Goal: Find specific page/section: Find specific page/section

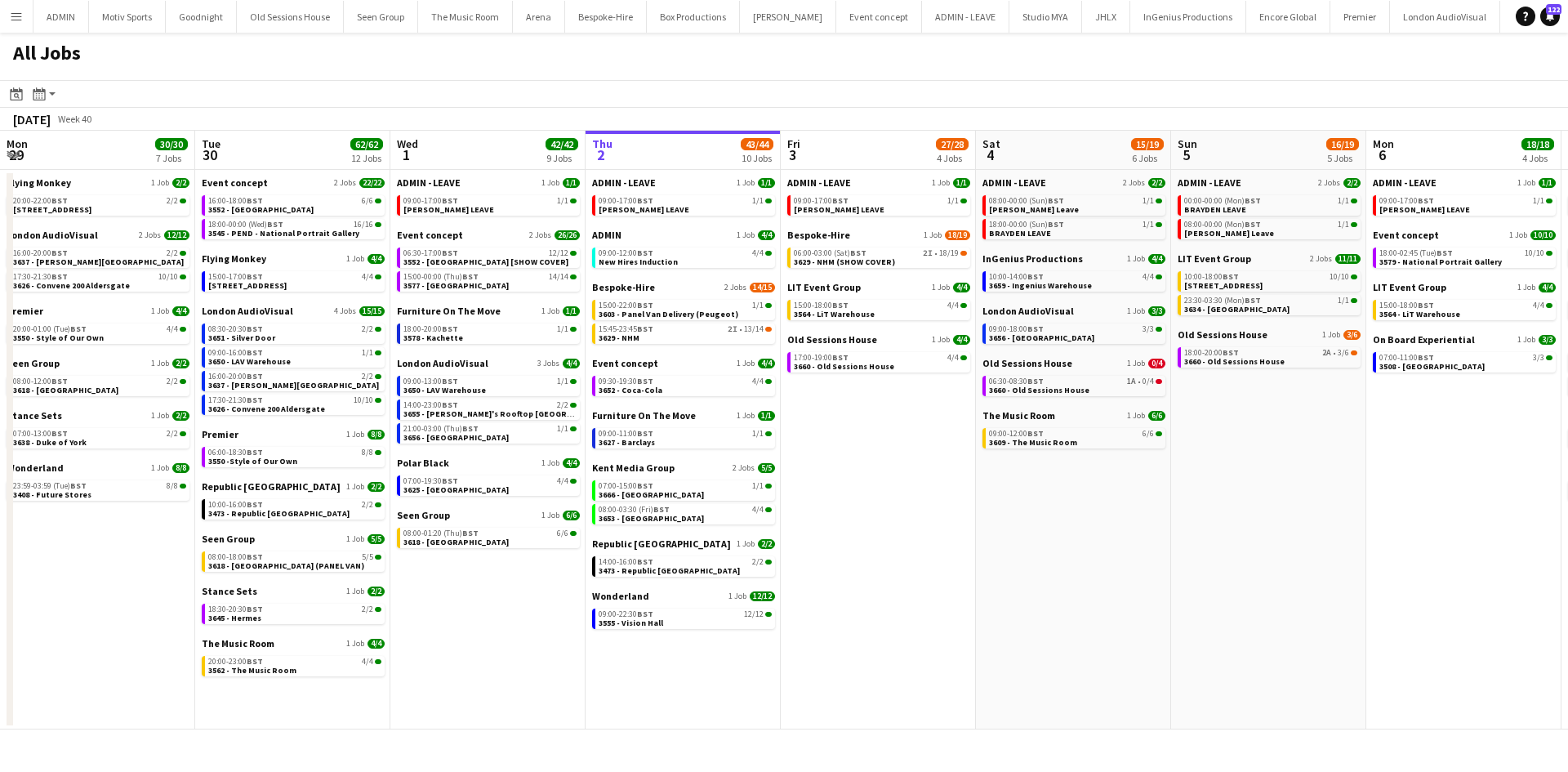
scroll to position [0, 390]
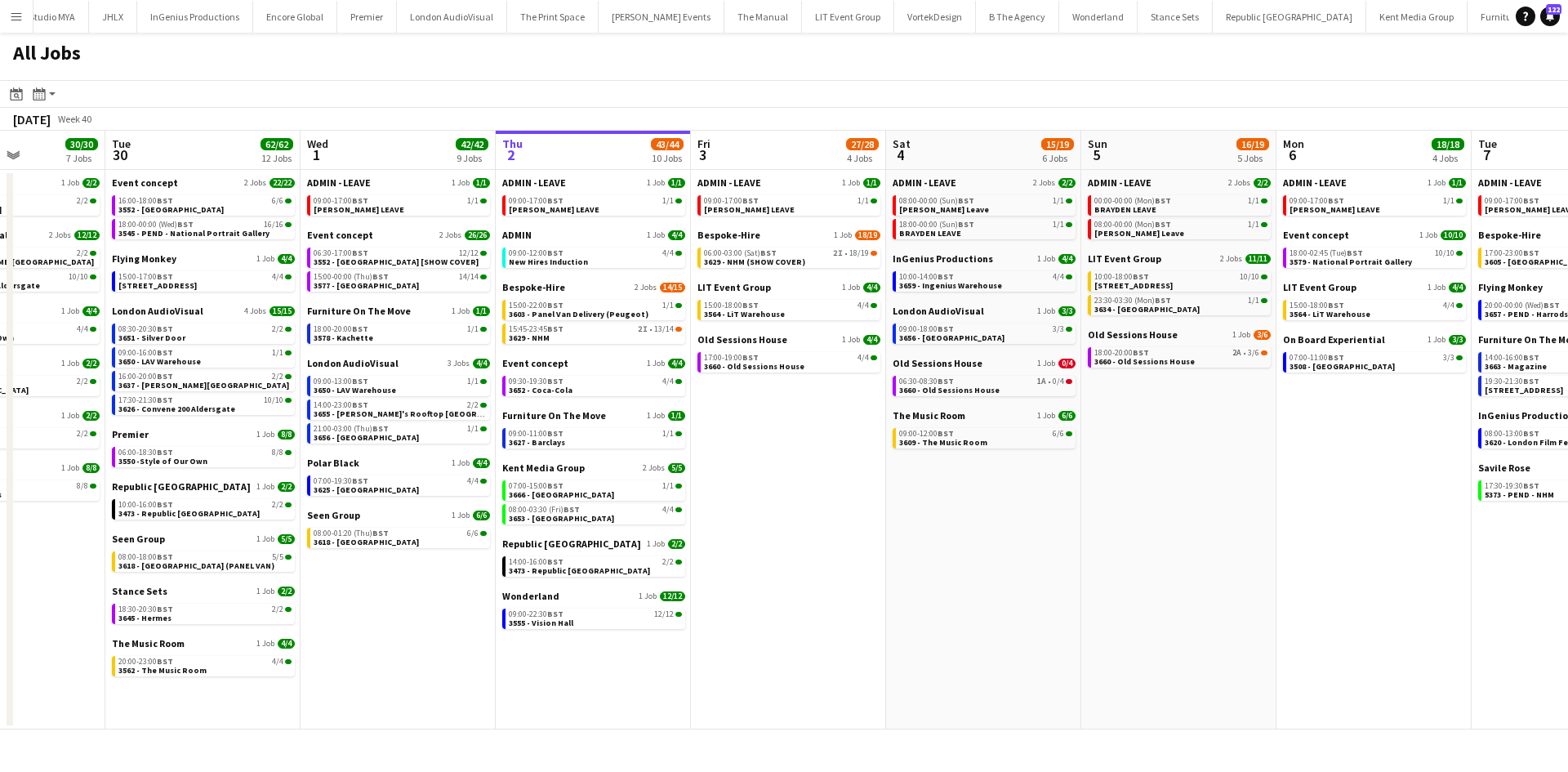
drag, startPoint x: 684, startPoint y: 601, endPoint x: 941, endPoint y: 600, distance: 257.0
click at [941, 600] on app-calendar-viewport "Sat 27 35/39 6 Jobs Sun 28 26/26 8 Jobs Mon 29 30/30 7 Jobs Tue 30 62/62 12 Job…" at bounding box center [784, 430] width 1568 height 599
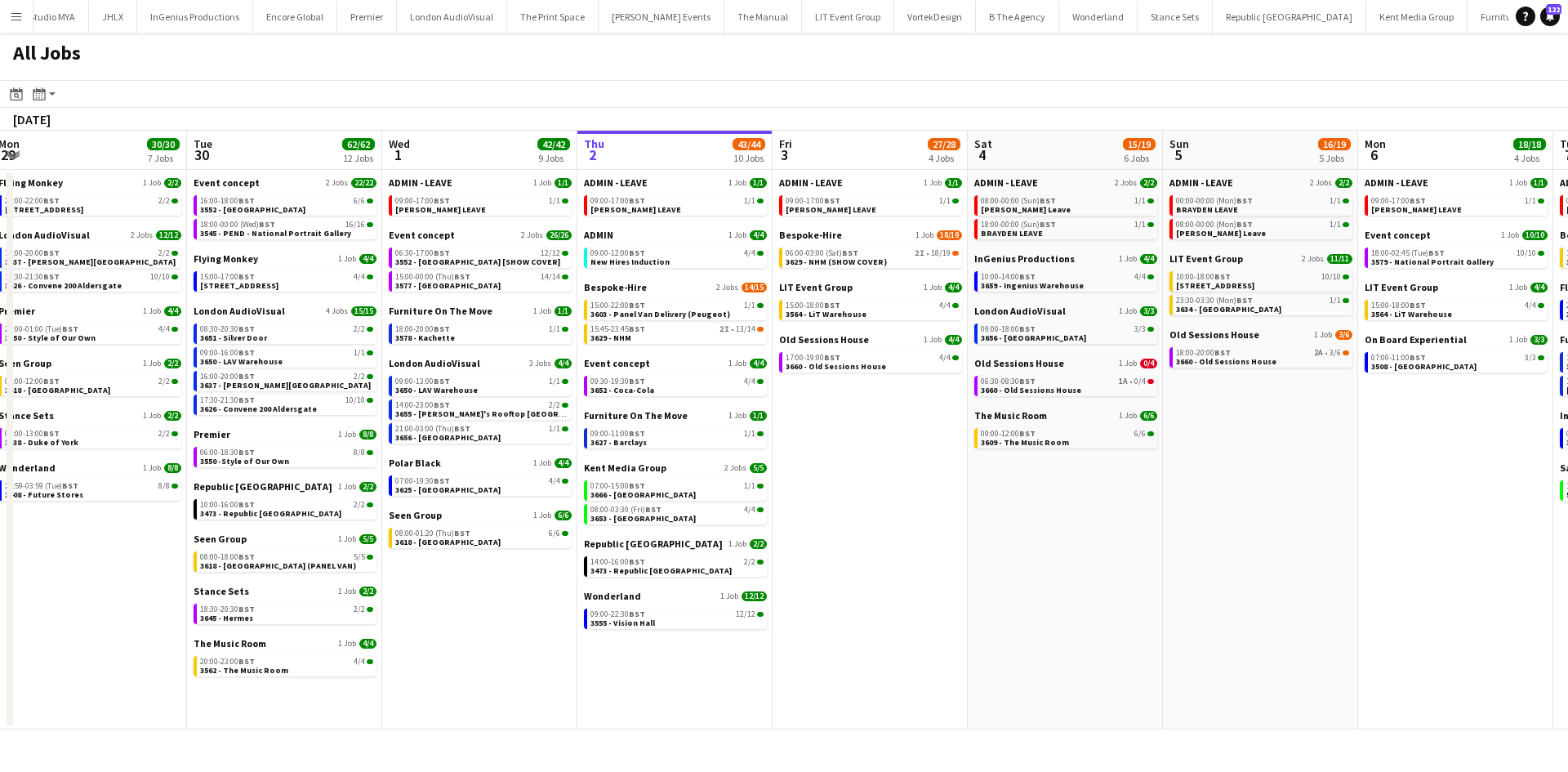
scroll to position [0, 356]
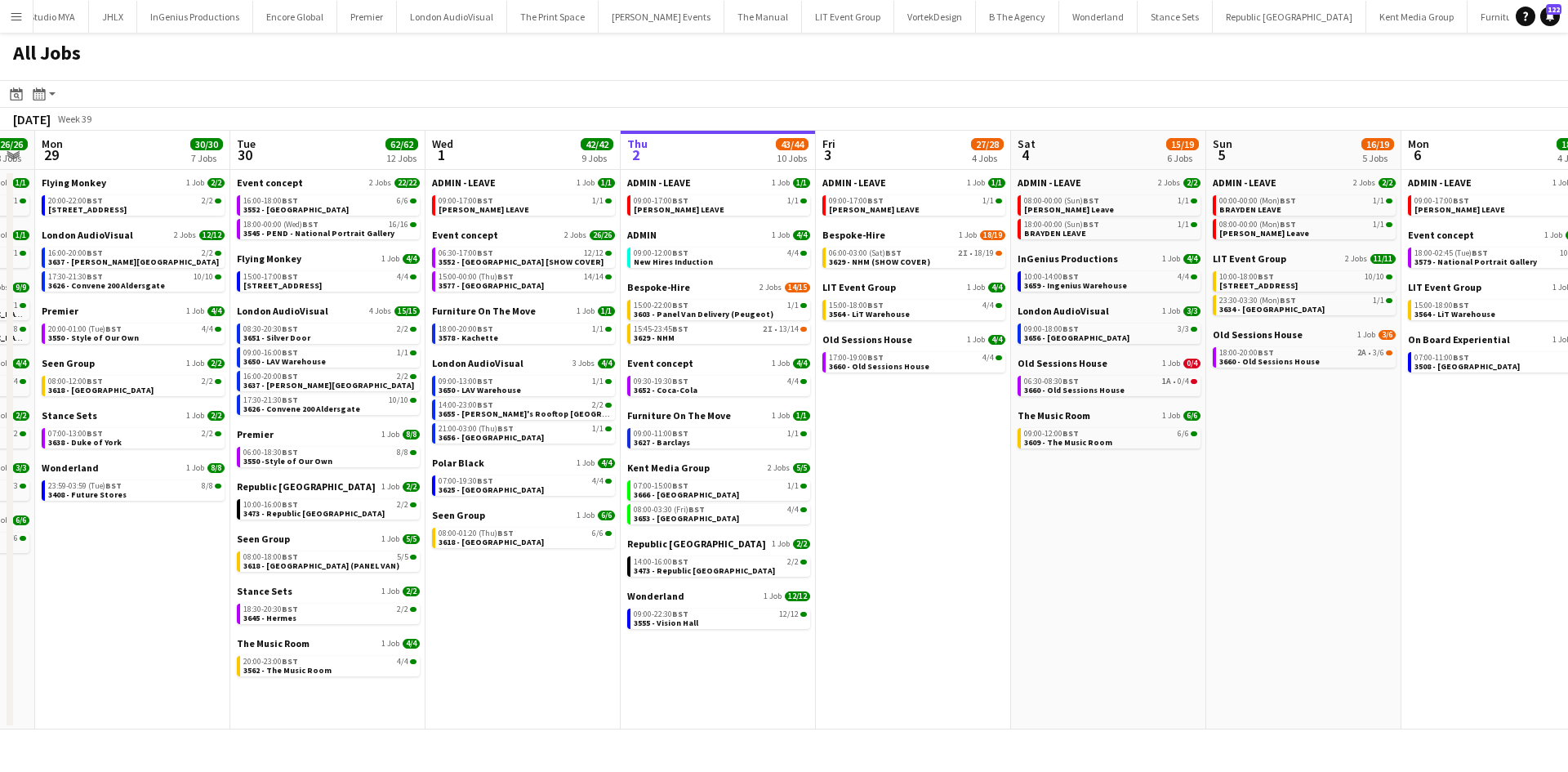
drag, startPoint x: 817, startPoint y: 637, endPoint x: 941, endPoint y: 630, distance: 124.2
click at [942, 630] on app-calendar-viewport "Sat 27 35/39 6 Jobs Sun 28 26/26 8 Jobs Mon 29 30/30 7 Jobs Tue 30 62/62 12 Job…" at bounding box center [784, 430] width 1568 height 599
click at [1004, 46] on div "All Jobs" at bounding box center [784, 57] width 1568 height 47
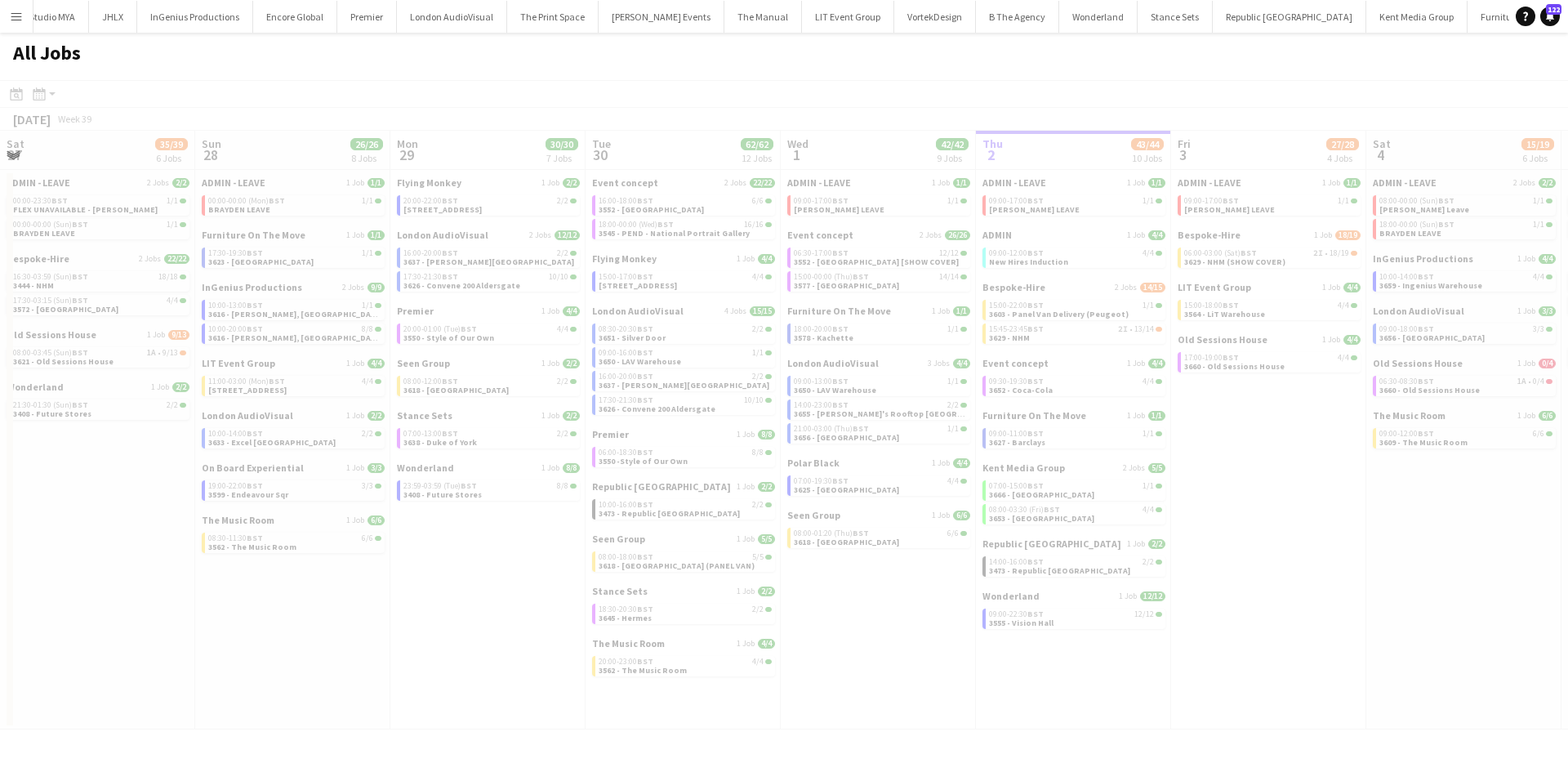
drag, startPoint x: 1267, startPoint y: 669, endPoint x: 1511, endPoint y: 608, distance: 251.5
click at [1511, 608] on div at bounding box center [784, 429] width 1568 height 697
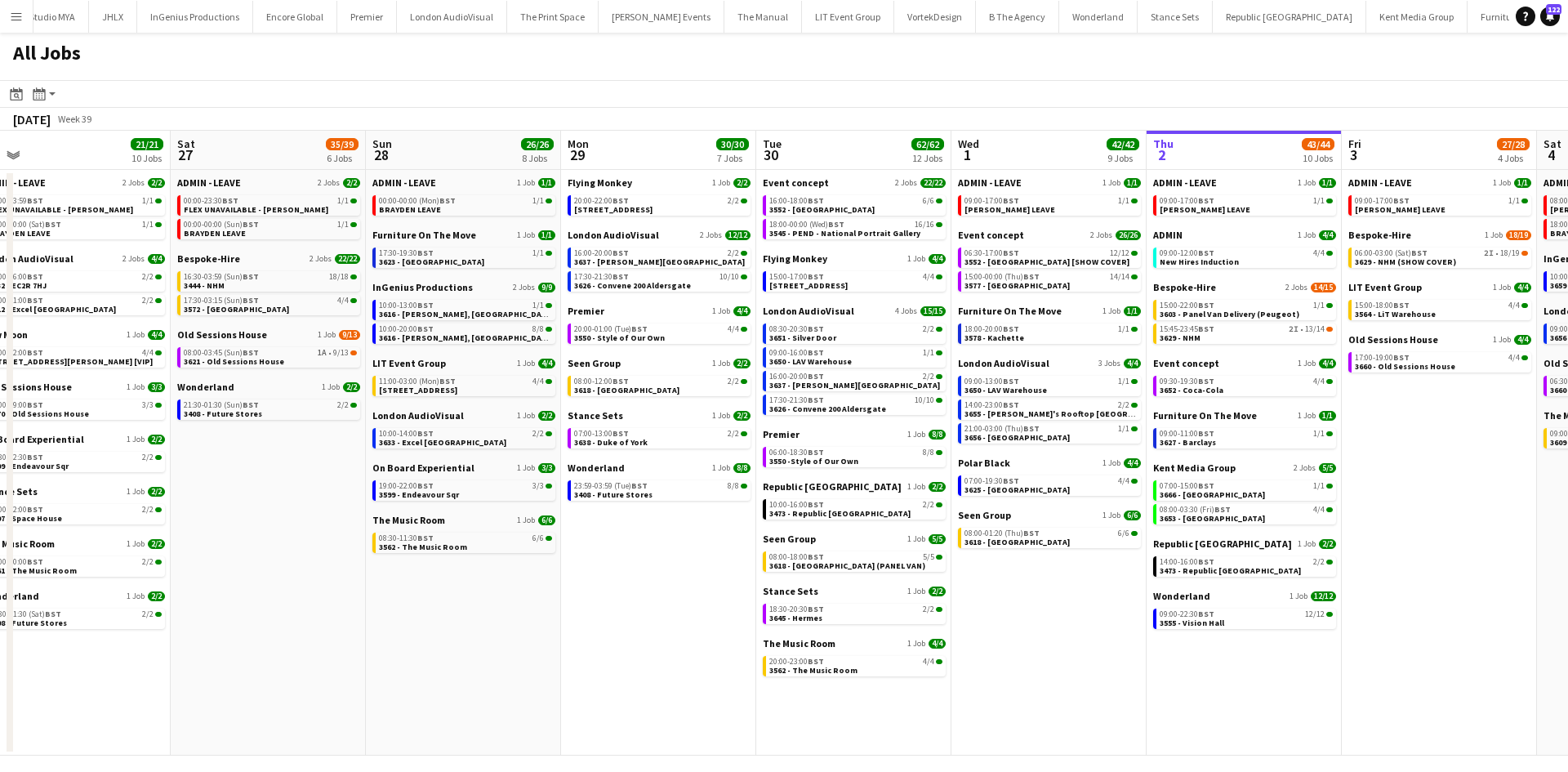
drag, startPoint x: 1306, startPoint y: 572, endPoint x: 1504, endPoint y: 579, distance: 198.1
click at [1503, 577] on app-calendar-viewport "Wed 24 43/43 10 Jobs Thu 25 66/68 11 Jobs Fri 26 21/21 10 Jobs Sat 27 35/39 6 J…" at bounding box center [784, 443] width 1568 height 625
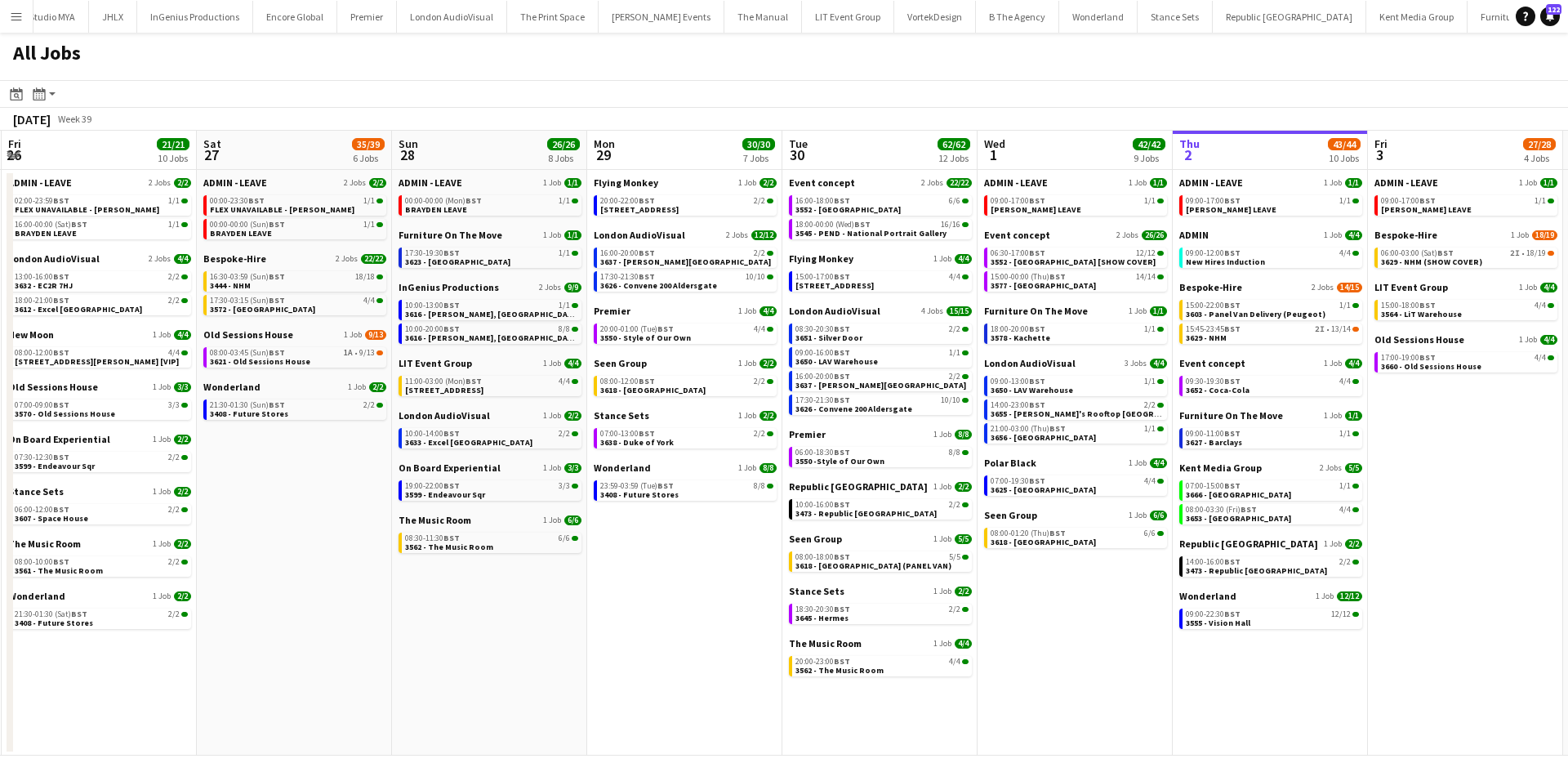
click at [19, 27] on button "Menu" at bounding box center [16, 16] width 33 height 33
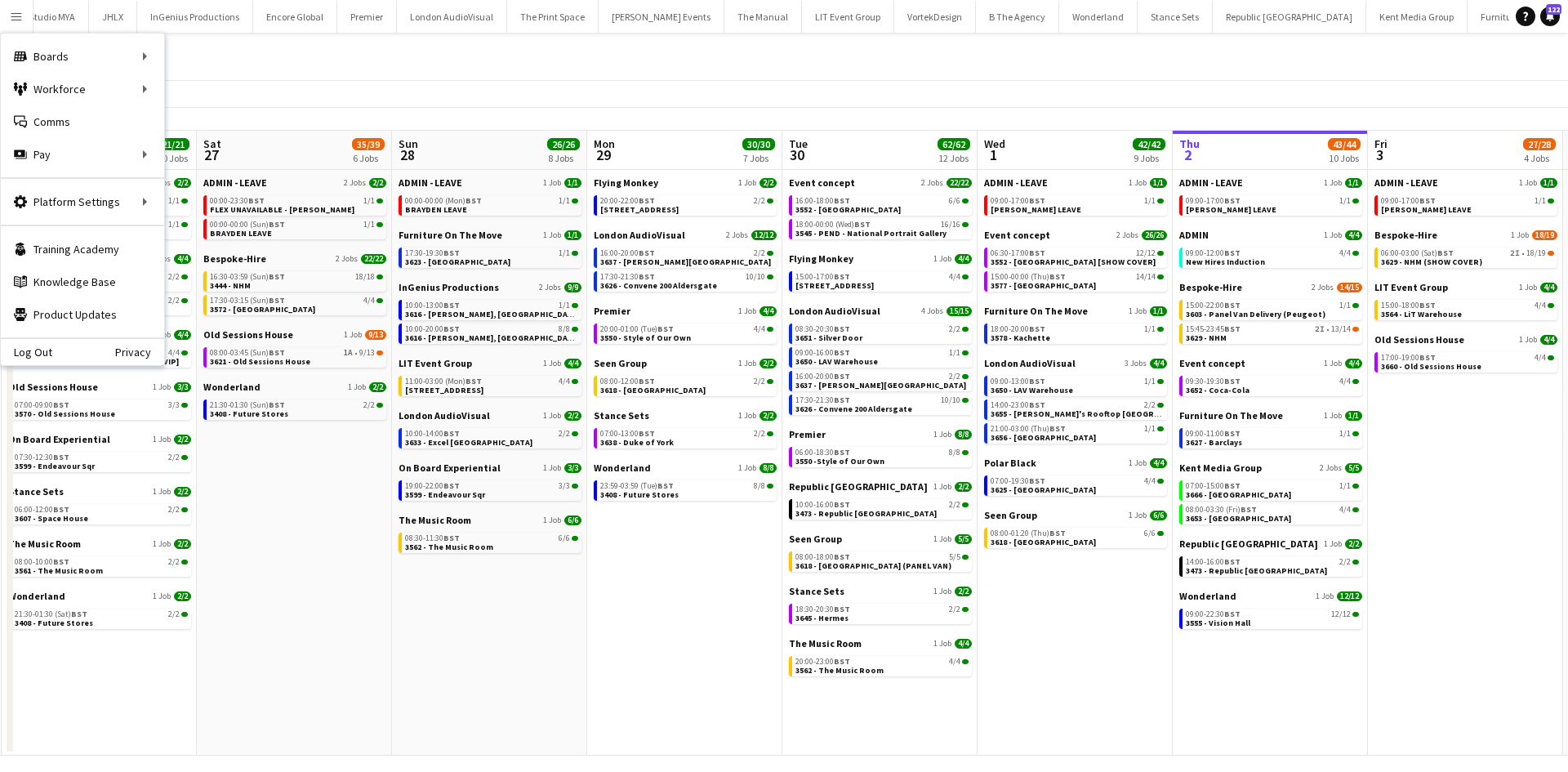
click at [681, 47] on div "All Jobs" at bounding box center [784, 57] width 1568 height 47
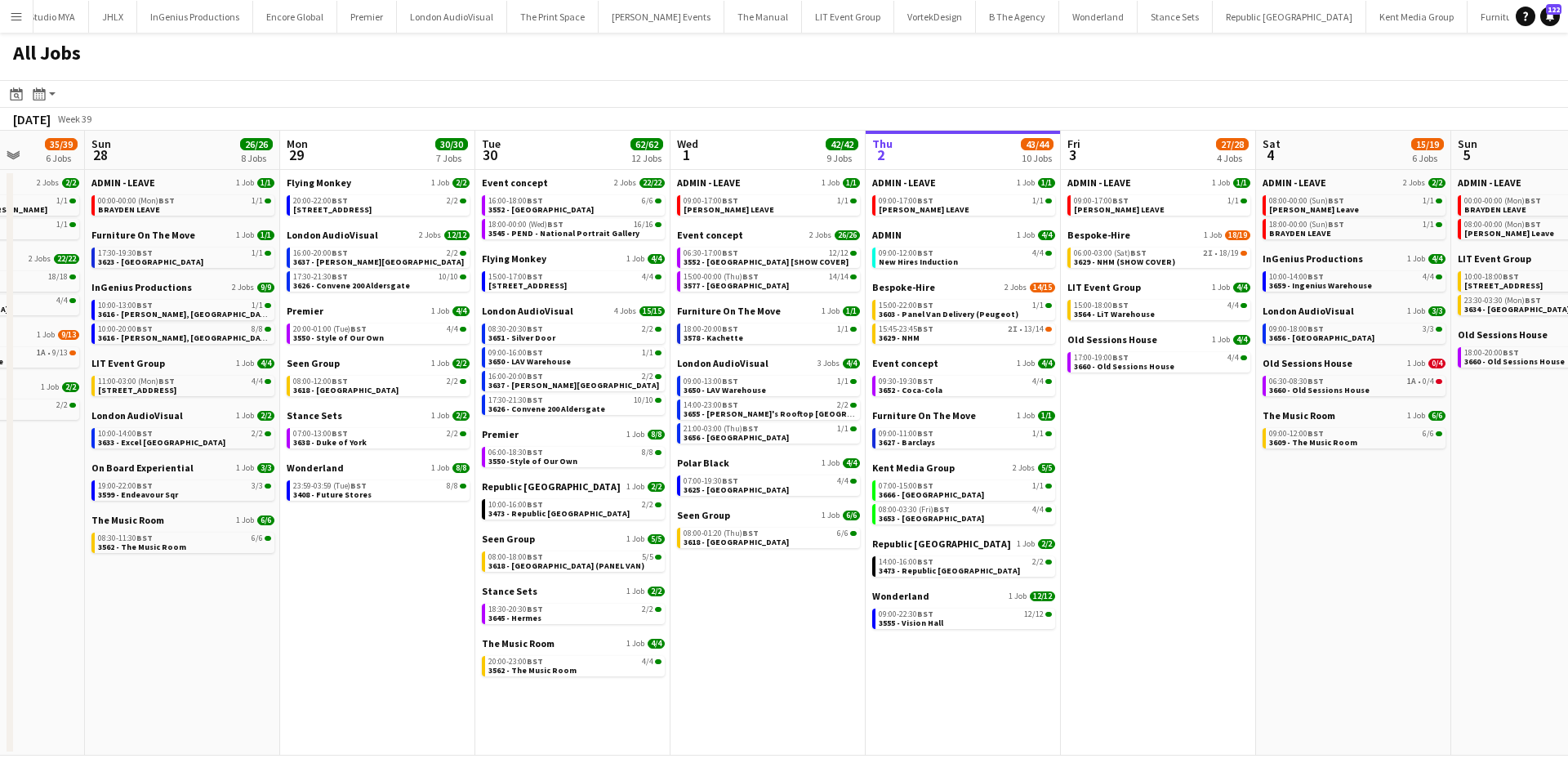
drag, startPoint x: 1048, startPoint y: 672, endPoint x: 743, endPoint y: 661, distance: 305.2
click at [743, 661] on app-calendar-viewport "Wed 24 43/43 10 Jobs Thu 25 66/68 11 Jobs Fri 26 21/21 10 Jobs Sat 27 35/39 6 J…" at bounding box center [784, 443] width 1568 height 625
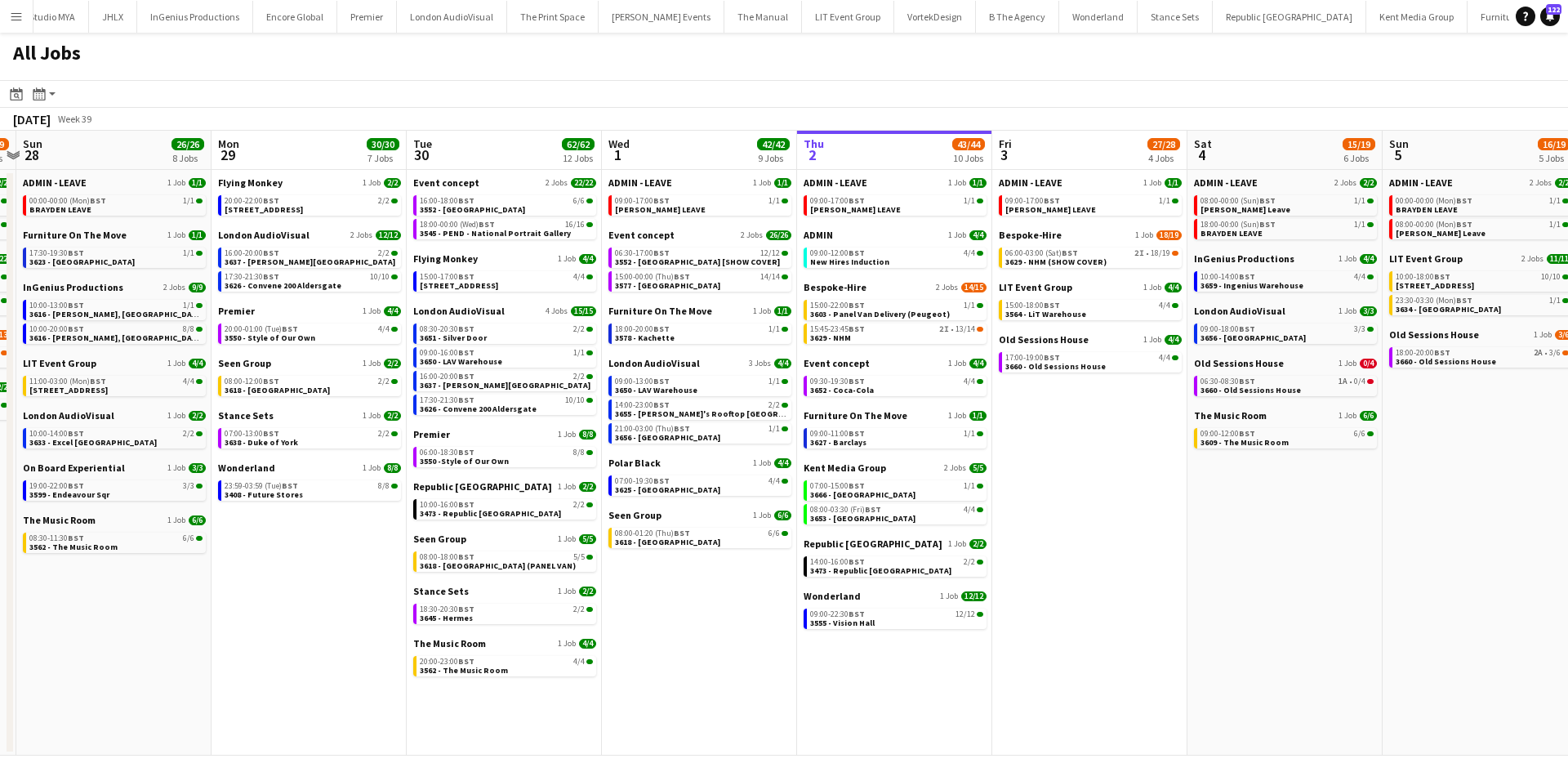
click at [743, 661] on app-date-cell "ADMIN - LEAVE 1 Job [DATE] 09:00-17:00 BST 1/1 [PERSON_NAME] LEAVE Event concep…" at bounding box center [700, 463] width 195 height 586
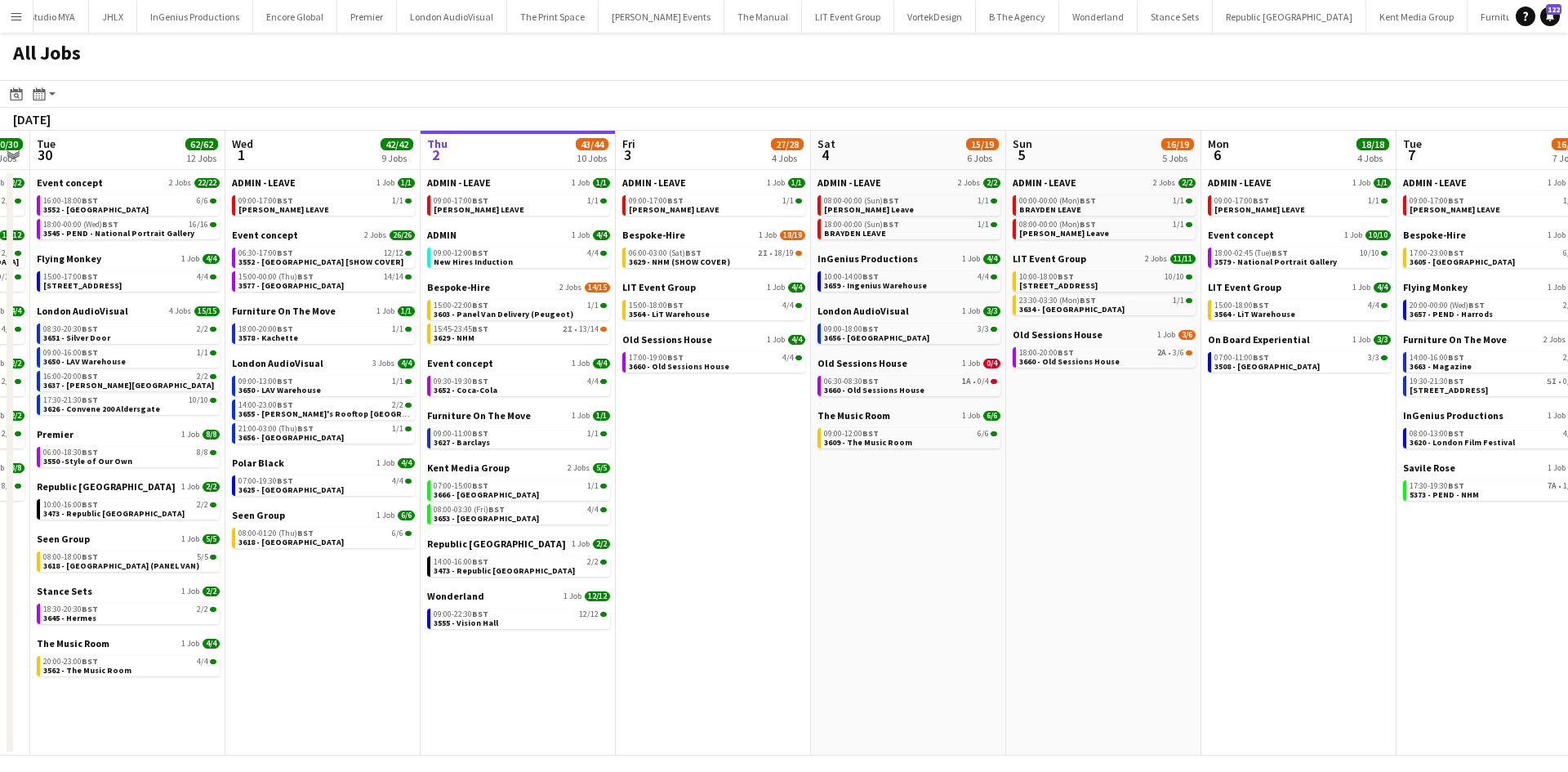
drag, startPoint x: 1308, startPoint y: 610, endPoint x: 877, endPoint y: 613, distance: 431.0
click at [896, 611] on app-calendar-viewport "Fri 26 21/21 10 Jobs Sat 27 35/39 6 Jobs Sun 28 26/26 8 Jobs Mon 29 30/30 7 Job…" at bounding box center [784, 443] width 1568 height 625
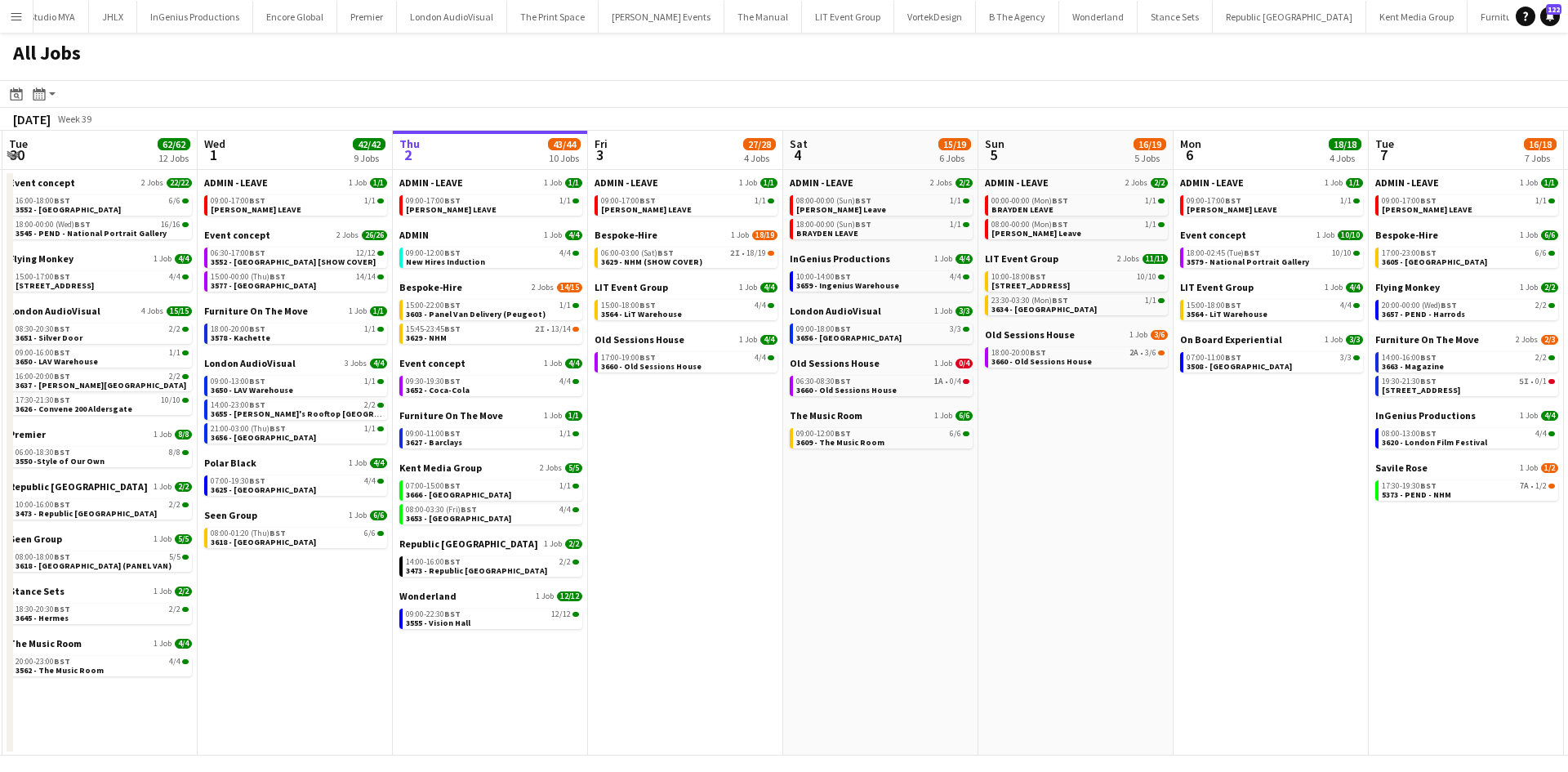
drag, startPoint x: 1451, startPoint y: 598, endPoint x: 1027, endPoint y: 617, distance: 424.4
click at [1038, 614] on app-calendar-viewport "Fri 26 21/21 10 Jobs Sat 27 35/39 6 Jobs Sun 28 26/26 8 Jobs Mon 29 30/30 7 Job…" at bounding box center [784, 443] width 1568 height 625
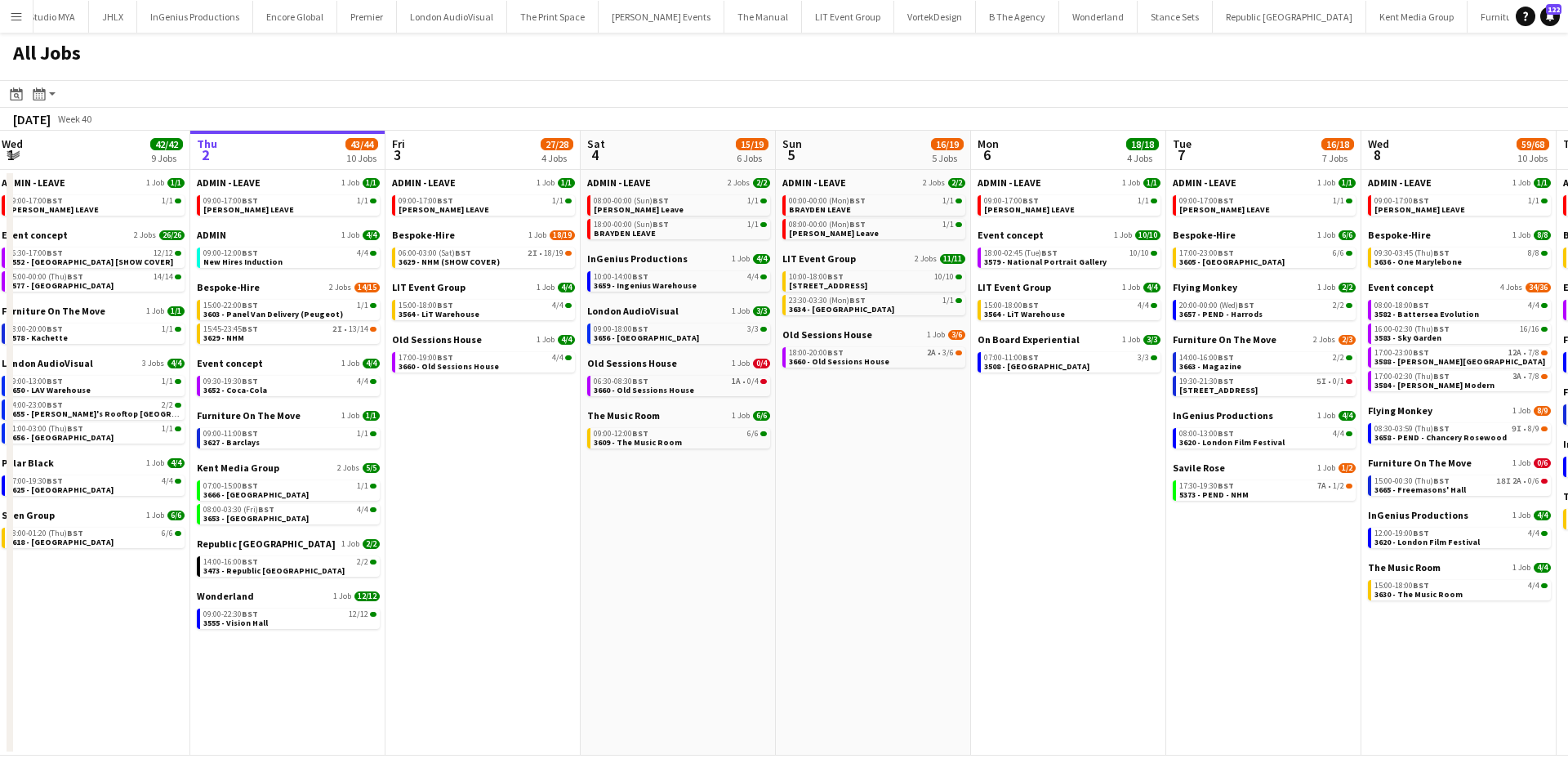
drag, startPoint x: 1189, startPoint y: 635, endPoint x: 768, endPoint y: 664, distance: 422.0
click at [774, 661] on app-calendar-viewport "Sun 28 26/26 8 Jobs Mon 29 30/30 7 Jobs Tue 30 62/62 12 Jobs Wed 1 42/42 9 Jobs…" at bounding box center [784, 443] width 1568 height 625
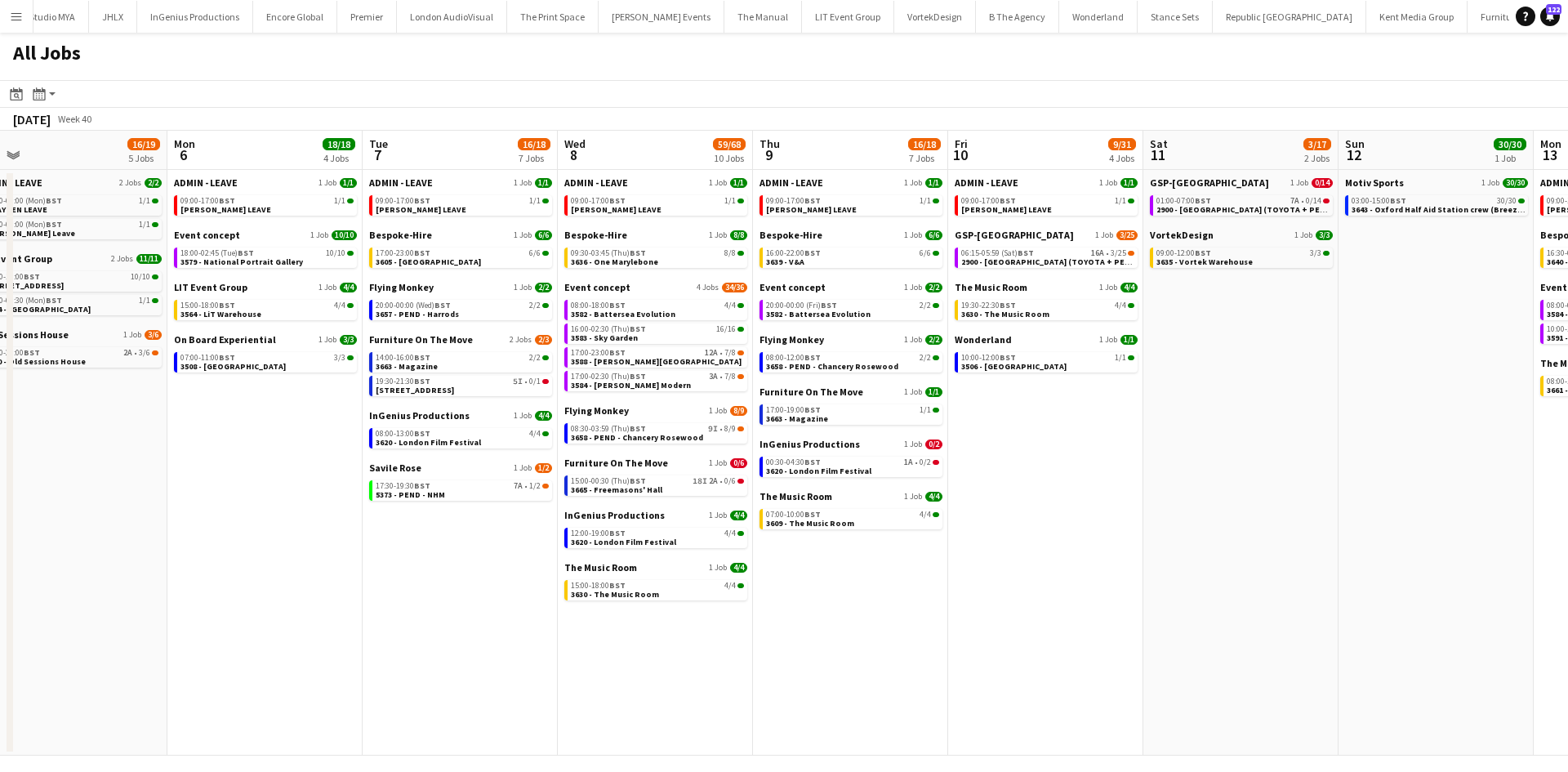
click at [937, 689] on app-all-jobs "All Jobs Date picker [DATE] [DATE] [DATE] M [DATE] T [DATE] W [DATE] T [DATE] F…" at bounding box center [784, 394] width 1568 height 723
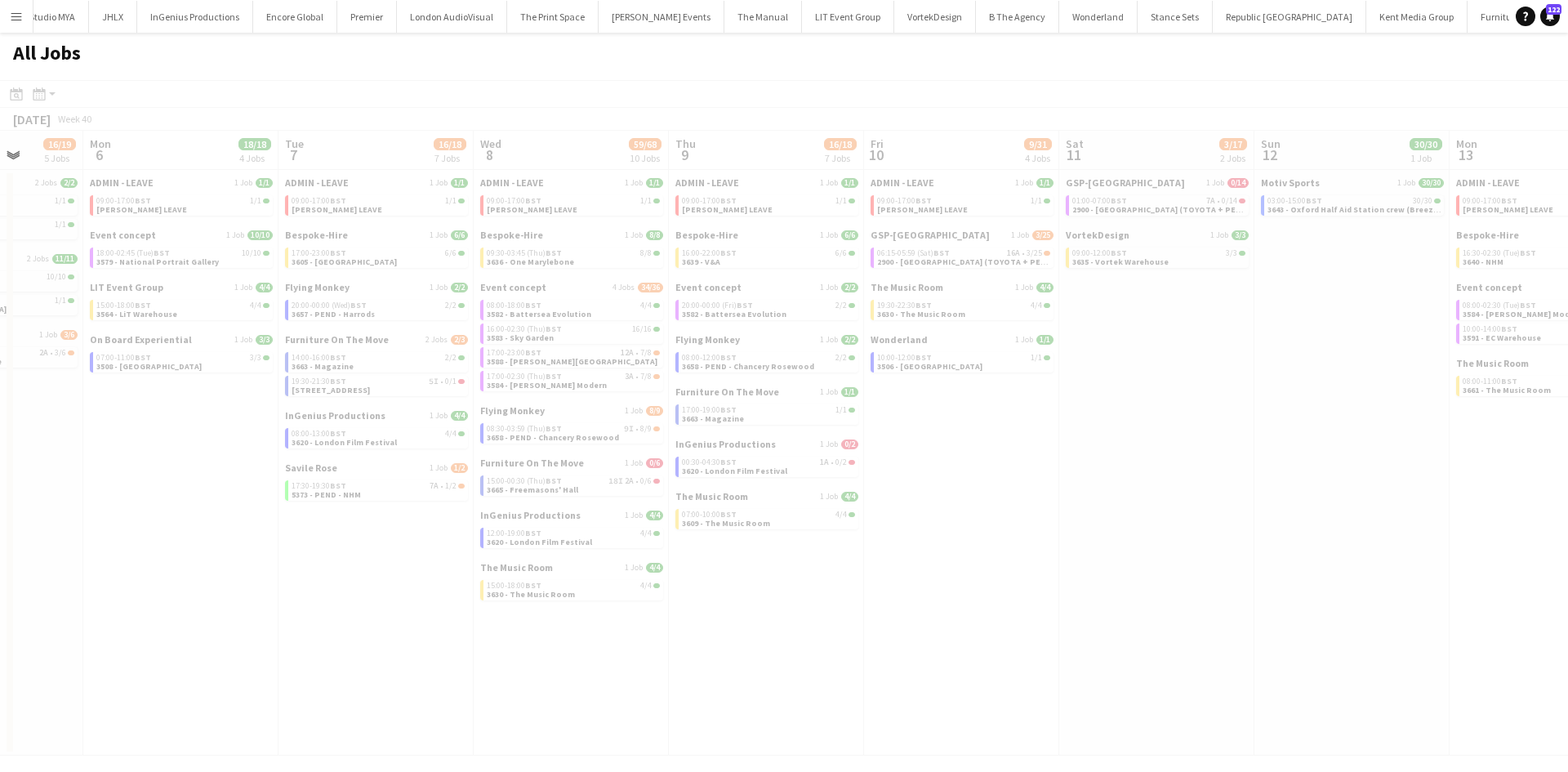
drag, startPoint x: 1199, startPoint y: 662, endPoint x: 948, endPoint y: 694, distance: 253.0
click at [949, 694] on div at bounding box center [784, 442] width 1568 height 723
click at [819, 700] on div at bounding box center [784, 442] width 1568 height 723
drag, startPoint x: 1307, startPoint y: 661, endPoint x: 856, endPoint y: 658, distance: 451.0
click at [889, 658] on div at bounding box center [784, 442] width 1568 height 723
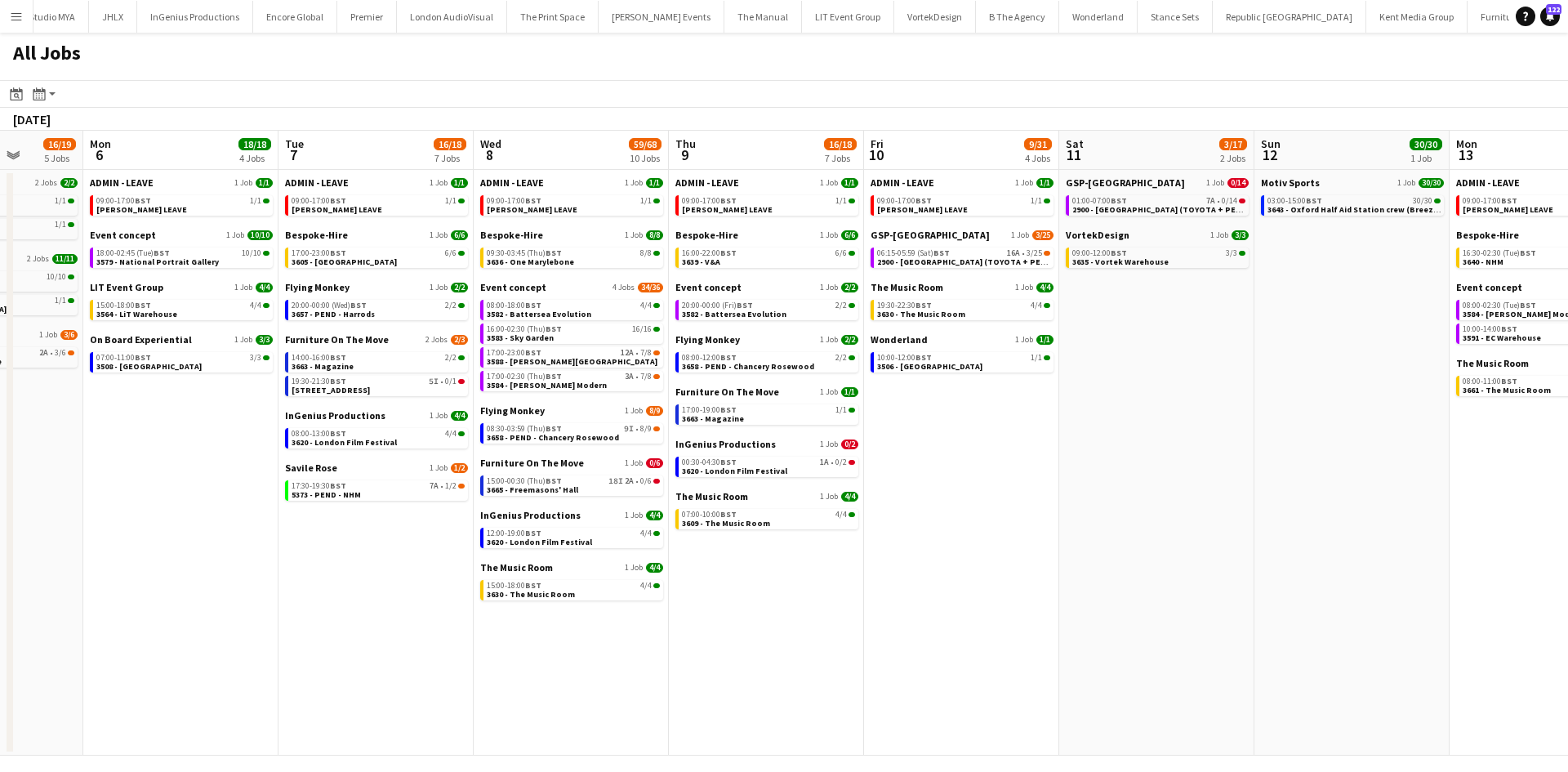
click at [789, 649] on app-calendar-viewport "Fri 3 27/28 4 Jobs Sat 4 15/19 6 Jobs Sun 5 16/19 5 Jobs Mon 6 18/18 4 Jobs Tue…" at bounding box center [784, 443] width 1568 height 625
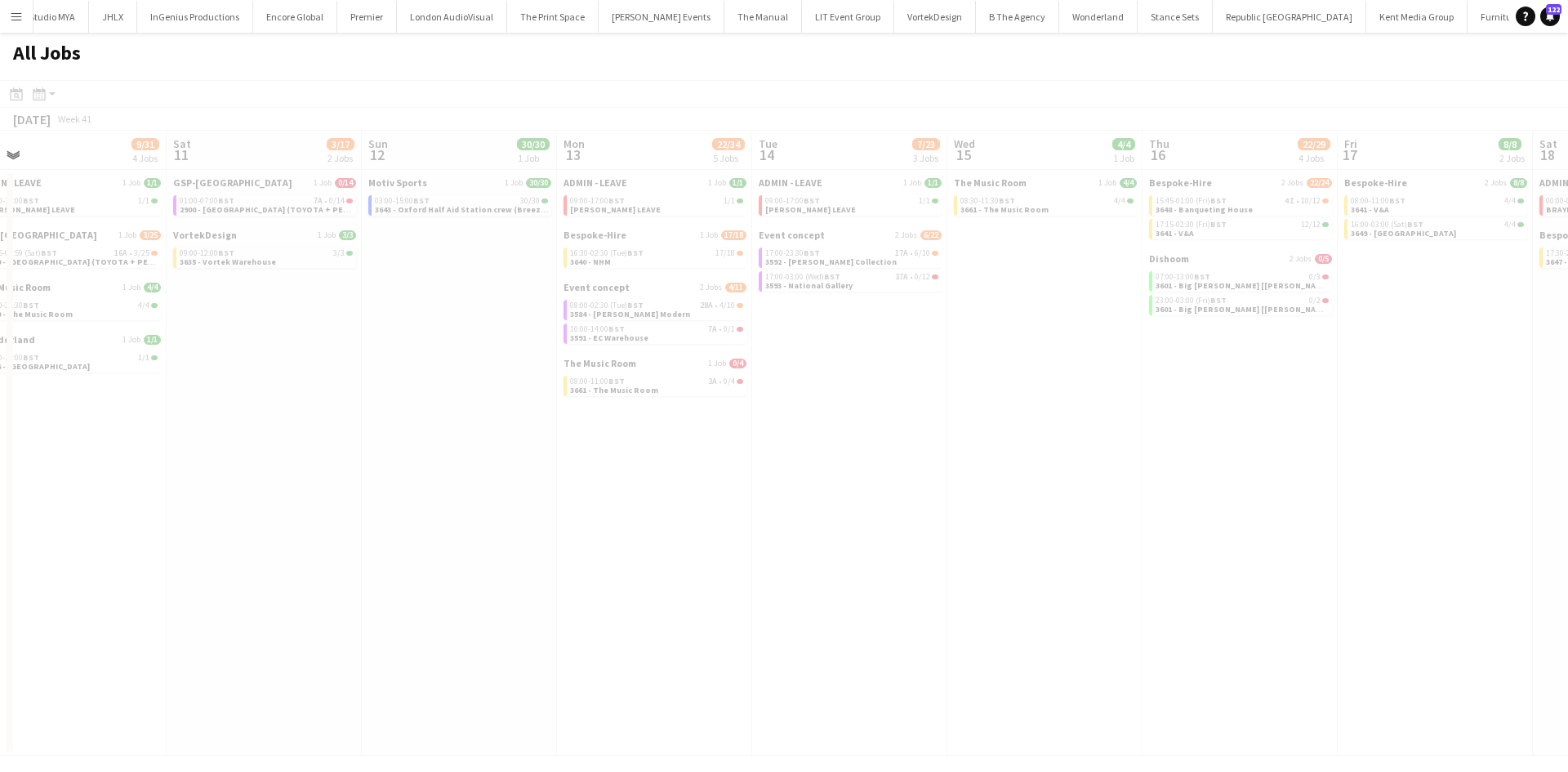
drag, startPoint x: 774, startPoint y: 682, endPoint x: 1249, endPoint y: 621, distance: 478.9
click at [748, 683] on app-all-jobs "All Jobs Date picker [DATE] [DATE] [DATE] M [DATE] T [DATE] W [DATE] T [DATE] F…" at bounding box center [784, 394] width 1568 height 723
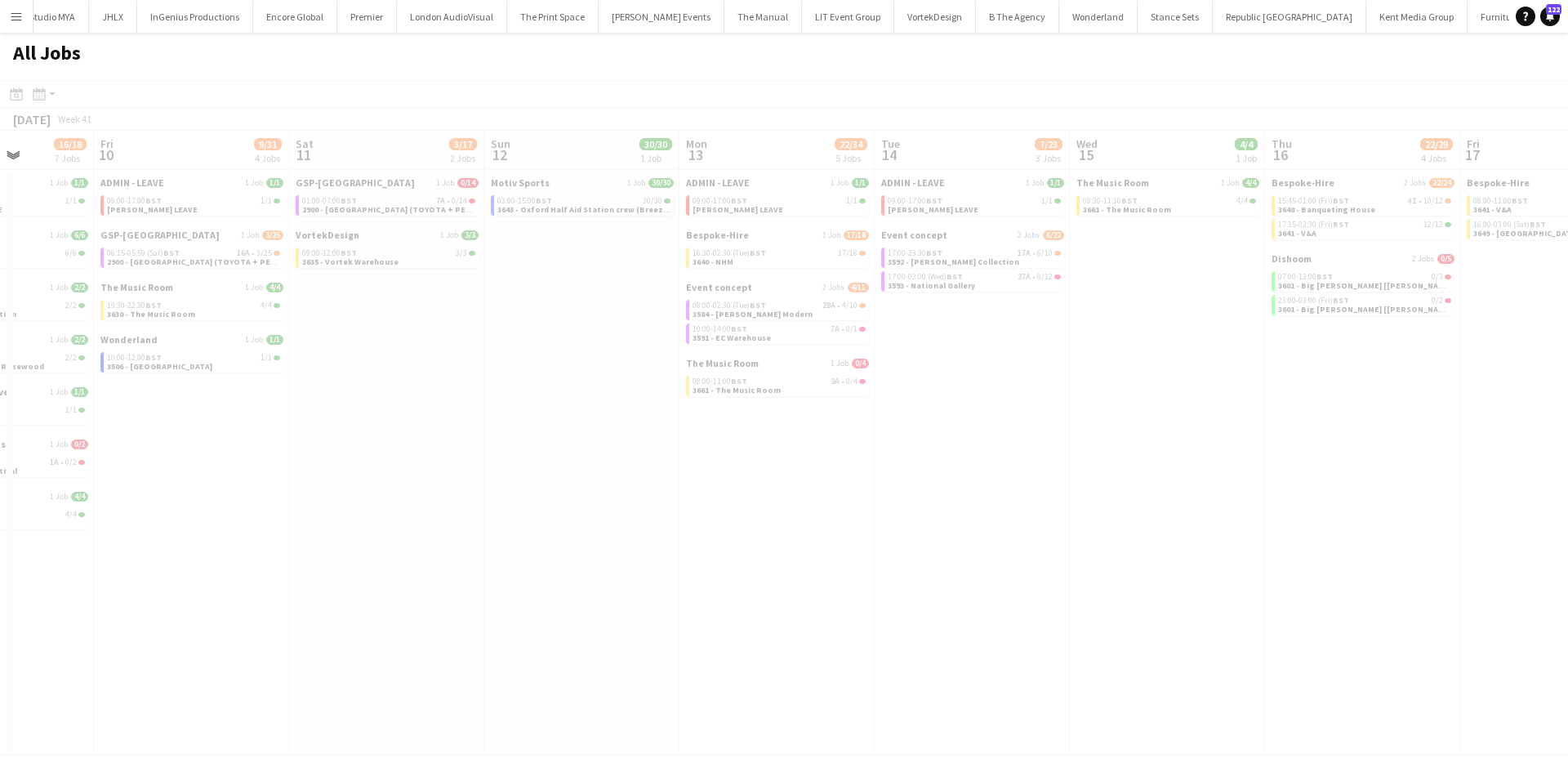
drag, startPoint x: 1348, startPoint y: 602, endPoint x: 948, endPoint y: 644, distance: 402.2
click at [935, 642] on div at bounding box center [784, 442] width 1568 height 723
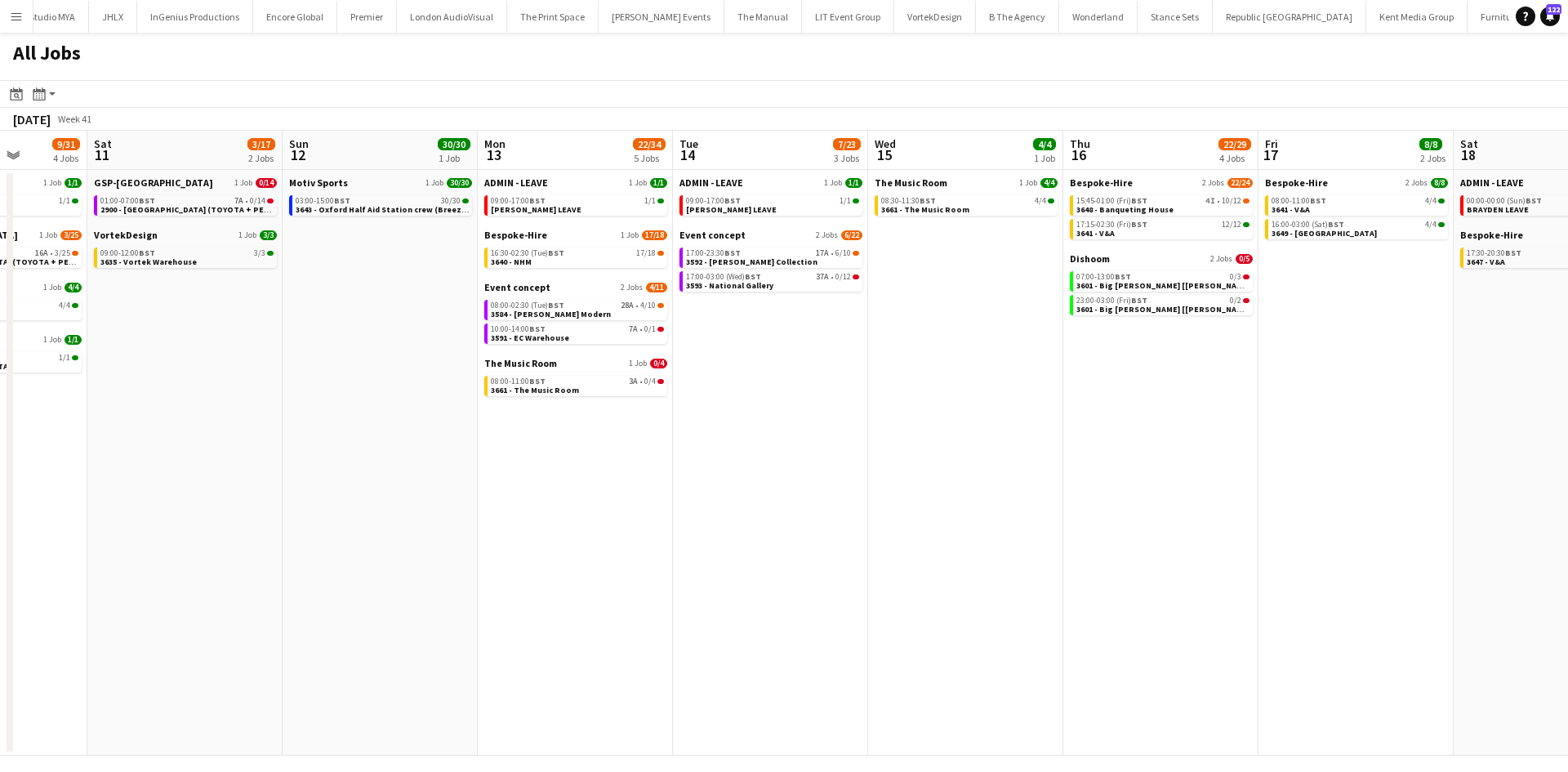
drag, startPoint x: 1307, startPoint y: 590, endPoint x: 748, endPoint y: 637, distance: 561.0
click at [866, 621] on app-calendar-viewport "Tue 7 16/18 7 Jobs Wed 8 59/68 10 Jobs Thu 9 16/18 7 Jobs Fri 10 9/31 4 Jobs Sa…" at bounding box center [784, 443] width 1568 height 625
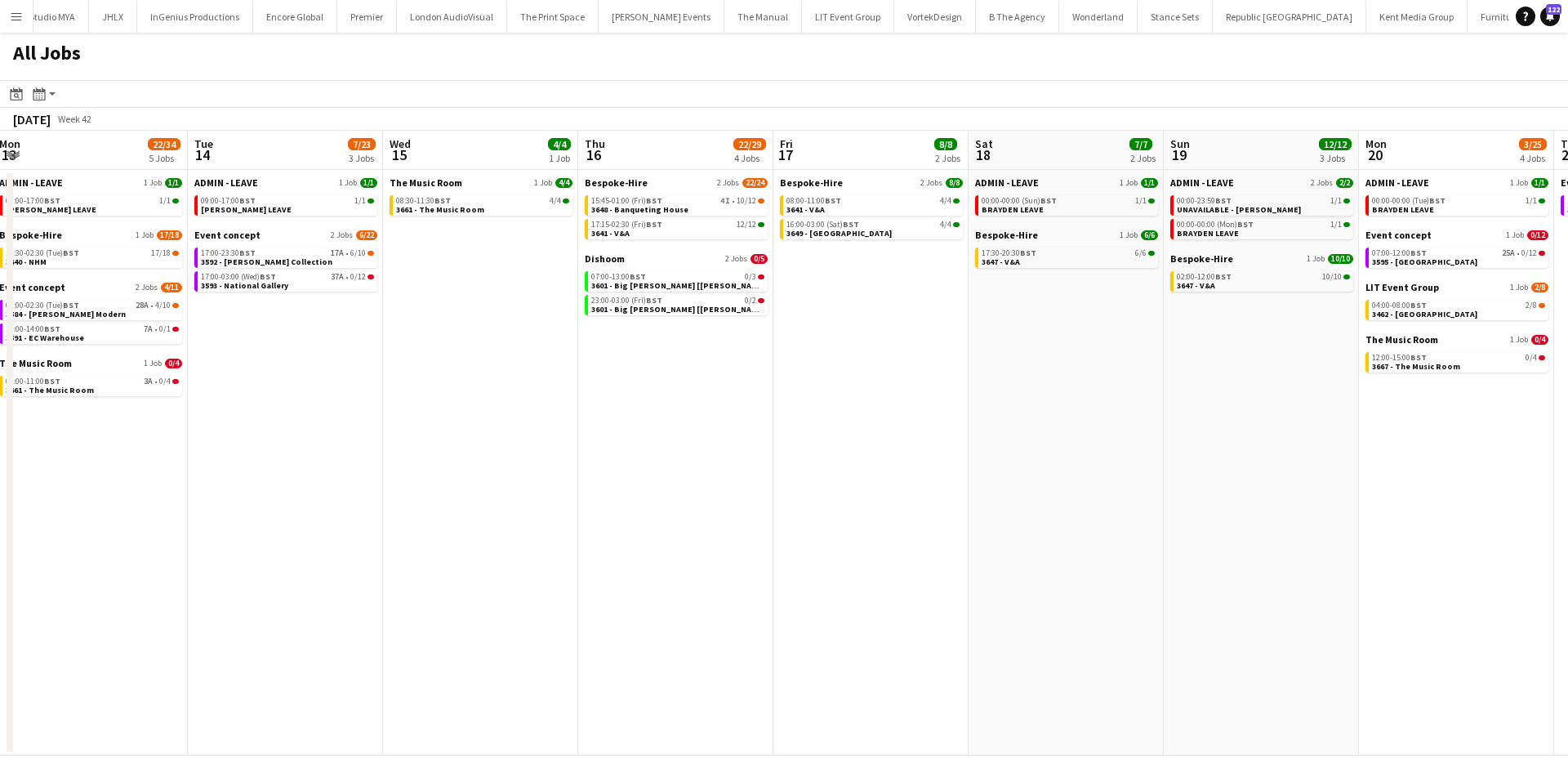
click at [753, 666] on app-all-jobs "All Jobs Date picker [DATE] [DATE] [DATE] M [DATE] T [DATE] W [DATE] T [DATE] F…" at bounding box center [784, 394] width 1568 height 723
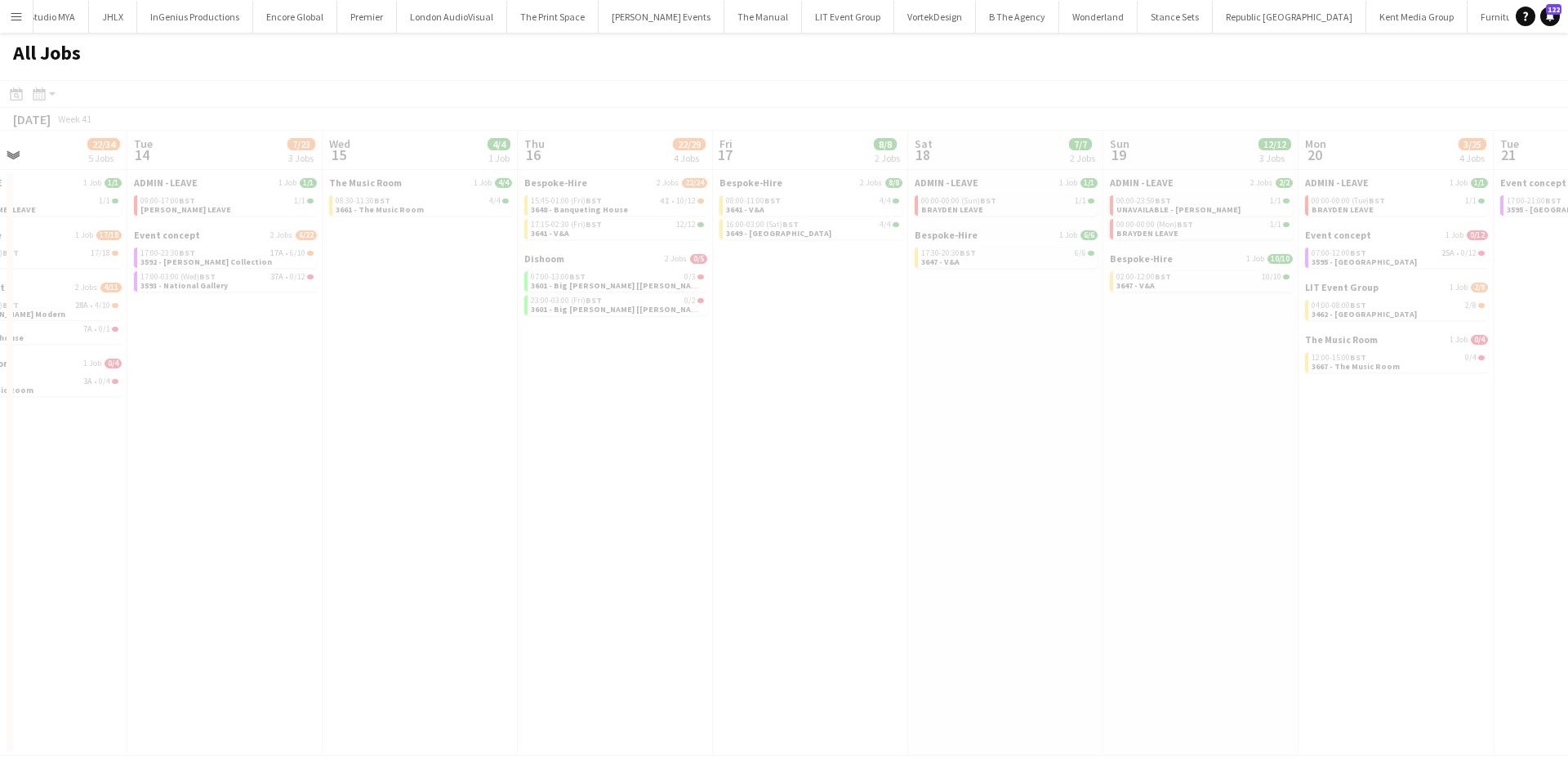
drag, startPoint x: 1262, startPoint y: 606, endPoint x: 1004, endPoint y: 635, distance: 259.6
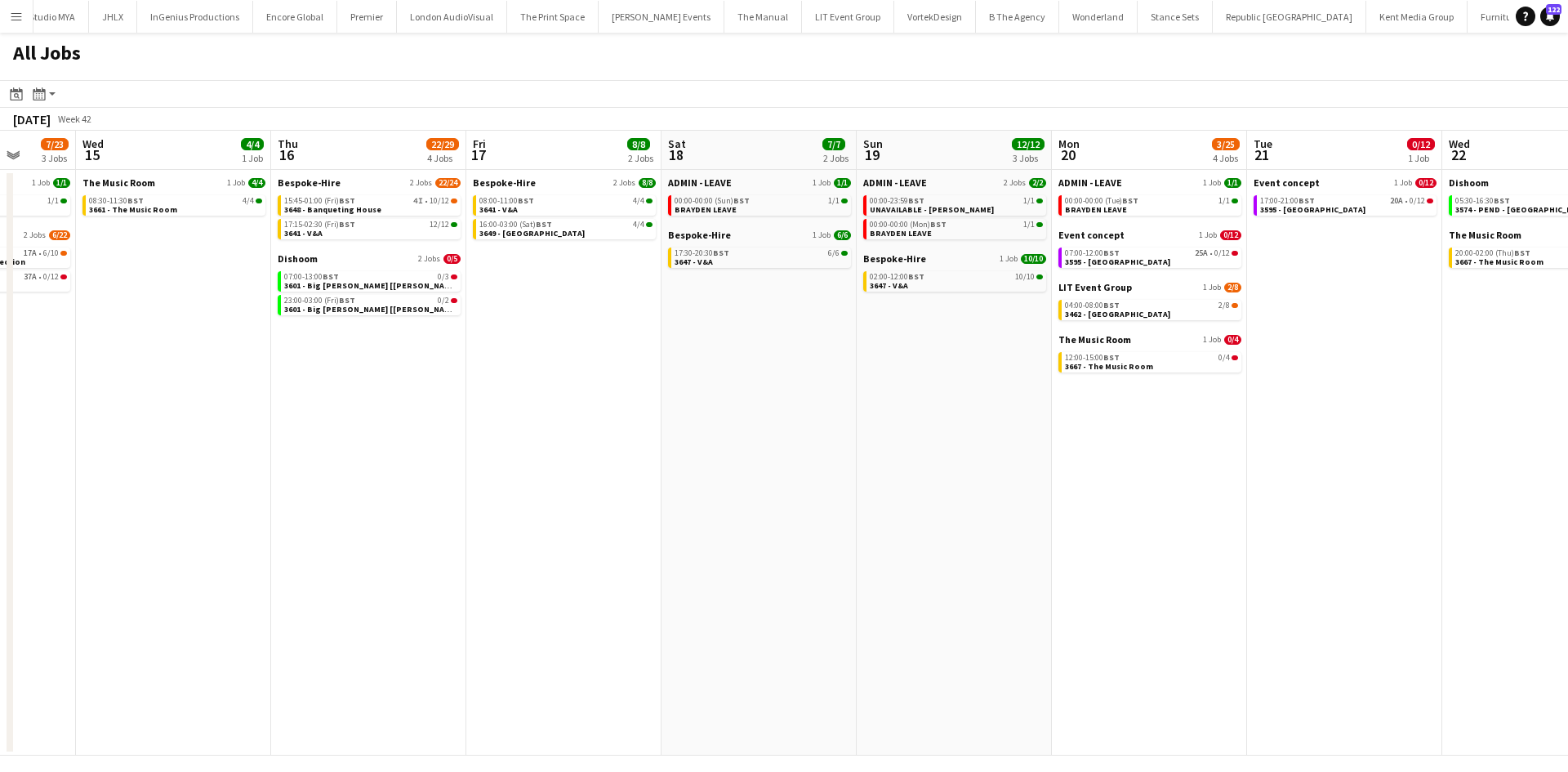
drag, startPoint x: 1303, startPoint y: 590, endPoint x: 667, endPoint y: 625, distance: 637.0
click at [667, 625] on app-calendar-viewport "Sat 11 3/17 2 Jobs Sun 12 30/30 1 Job Mon 13 22/34 5 Jobs Tue 14 7/23 3 Jobs We…" at bounding box center [784, 443] width 1568 height 625
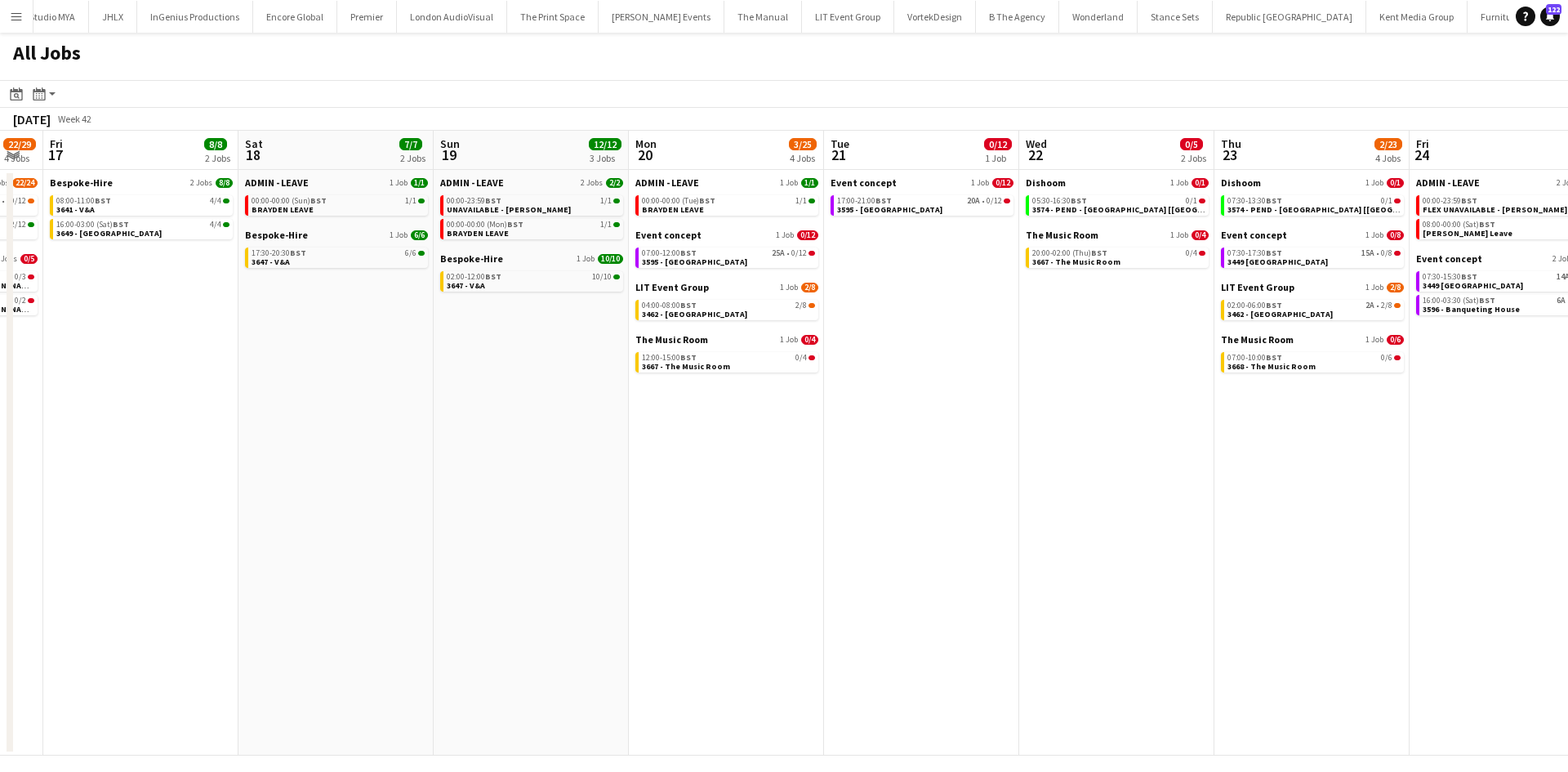
scroll to position [0, 558]
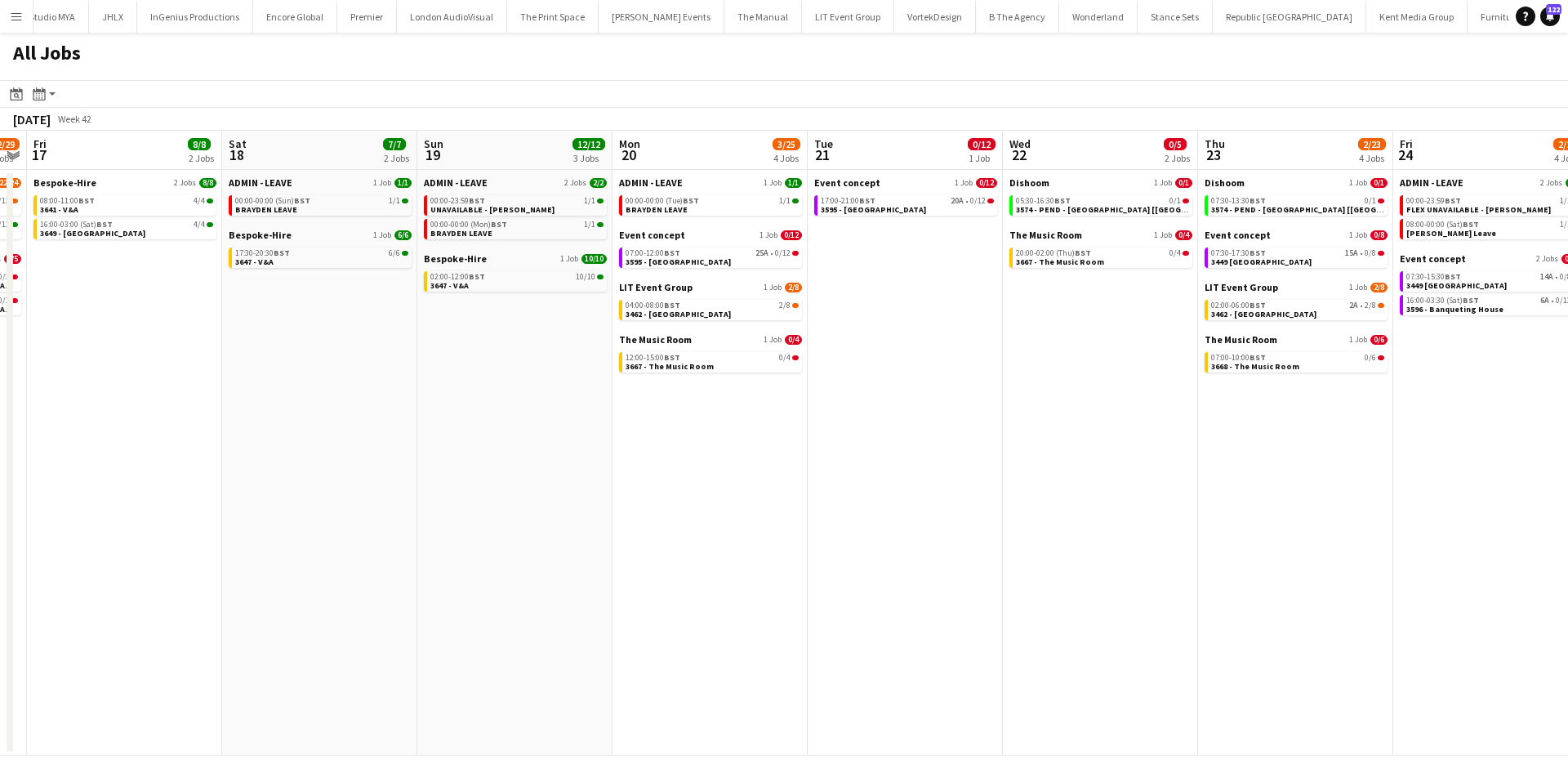
drag, startPoint x: 856, startPoint y: 616, endPoint x: 840, endPoint y: 616, distance: 16.0
click at [840, 616] on app-calendar-viewport "Tue 14 7/23 3 Jobs Wed 15 4/4 1 Job Thu 16 22/29 4 Jobs Fri 17 8/8 2 Jobs Sat 1…" at bounding box center [784, 443] width 1568 height 625
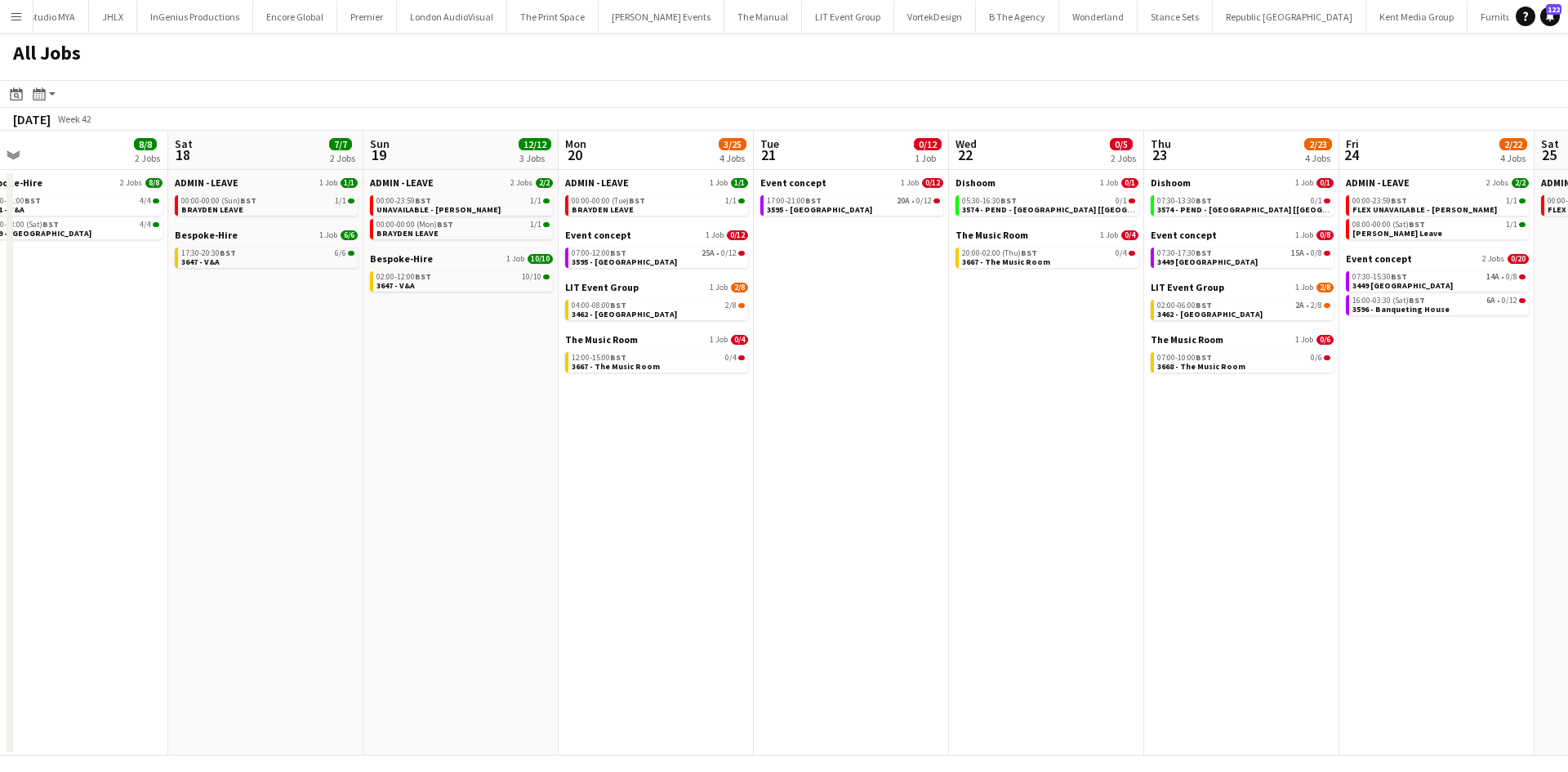
scroll to position [0, 617]
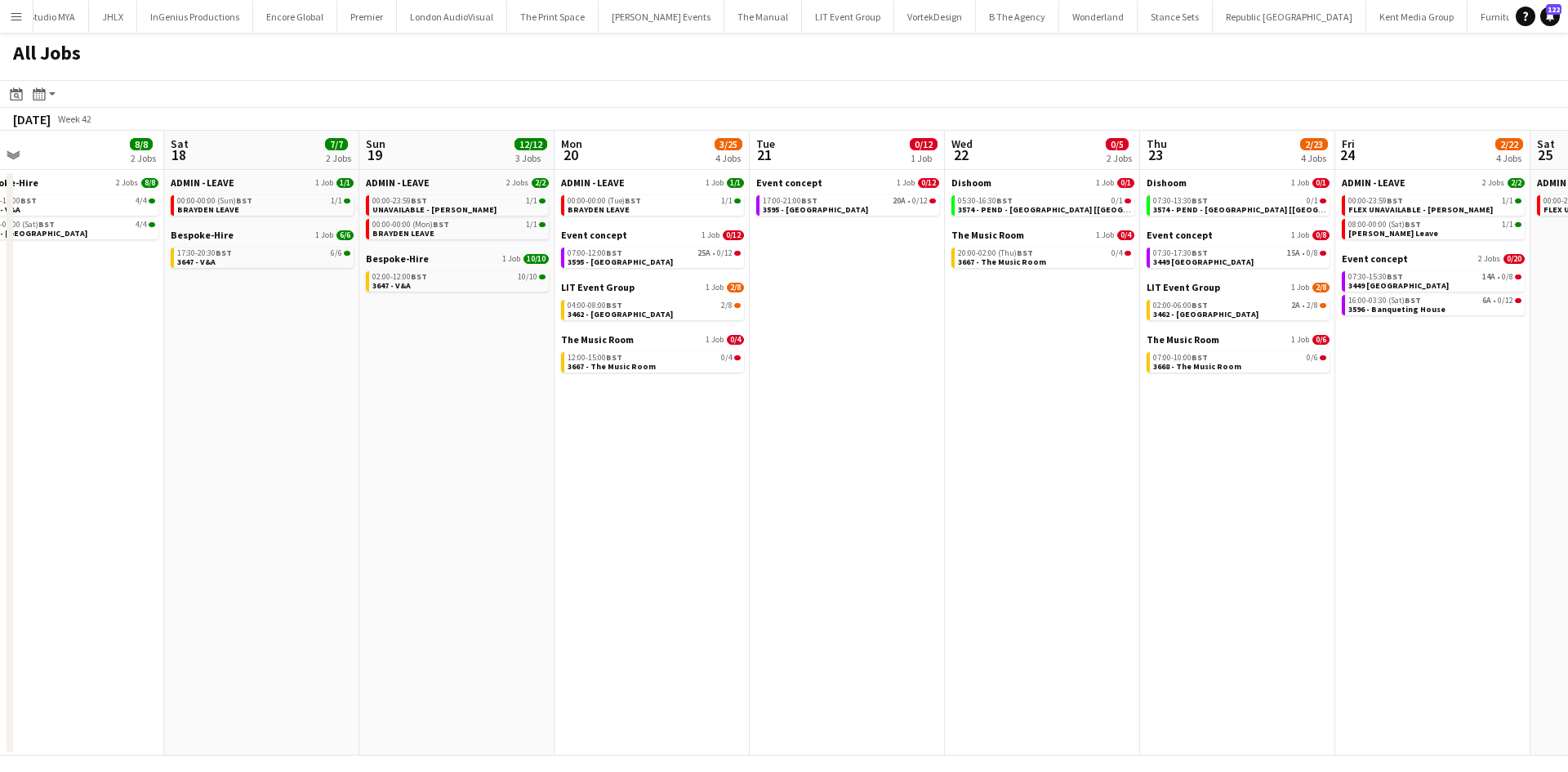
drag, startPoint x: 1225, startPoint y: 504, endPoint x: 1184, endPoint y: 504, distance: 41.0
click at [1184, 504] on app-calendar-viewport "Tue 14 7/23 3 Jobs Wed 15 4/4 1 Job Thu 16 22/29 4 Jobs Fri 17 8/8 2 Jobs Sat 1…" at bounding box center [784, 443] width 1568 height 625
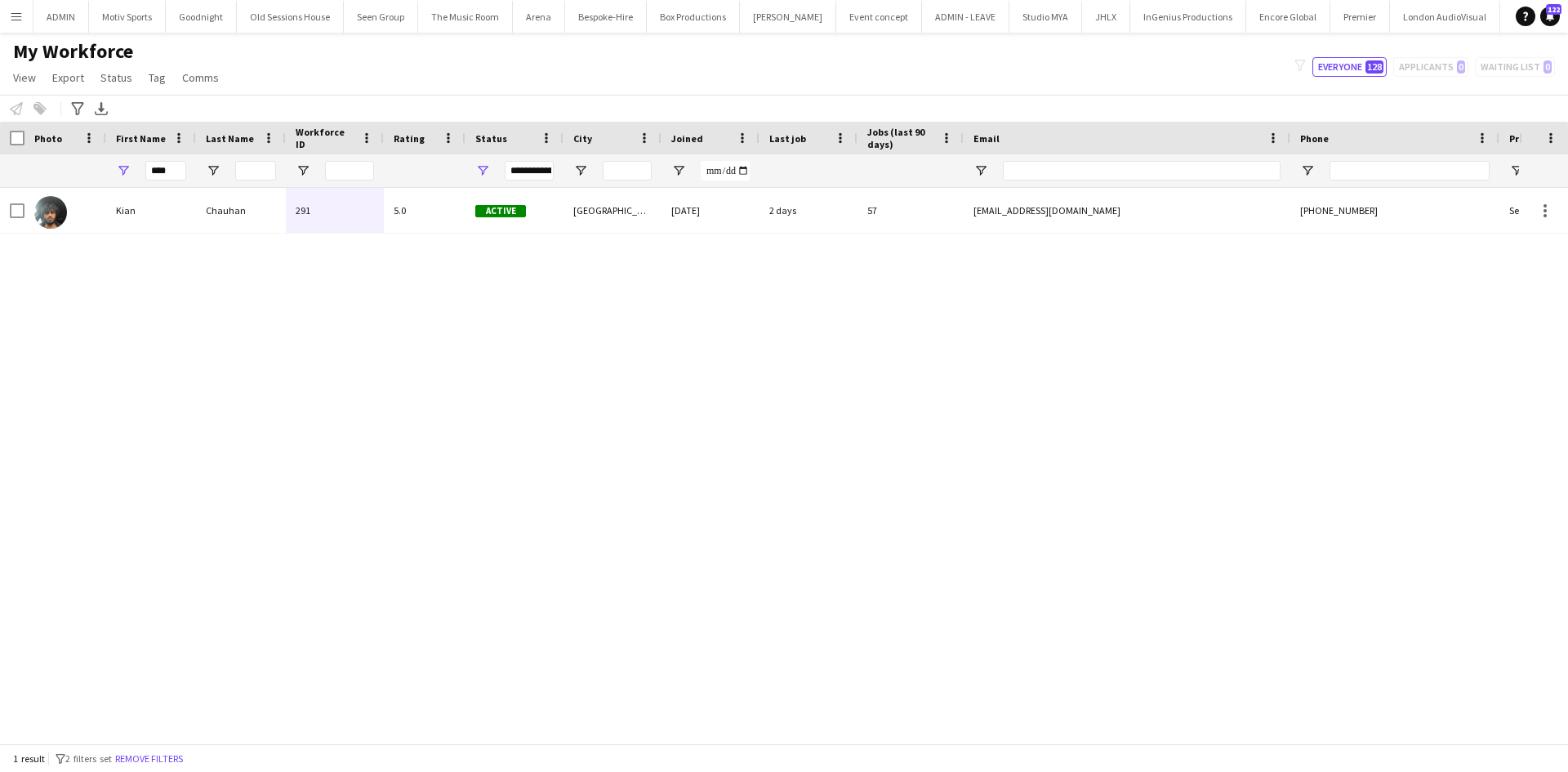
click at [755, 385] on div "Kian Chauhan 291 5.0 Active London 16-04-2025 2 days 57 kian.chauhan@icloud.com…" at bounding box center [760, 459] width 1520 height 543
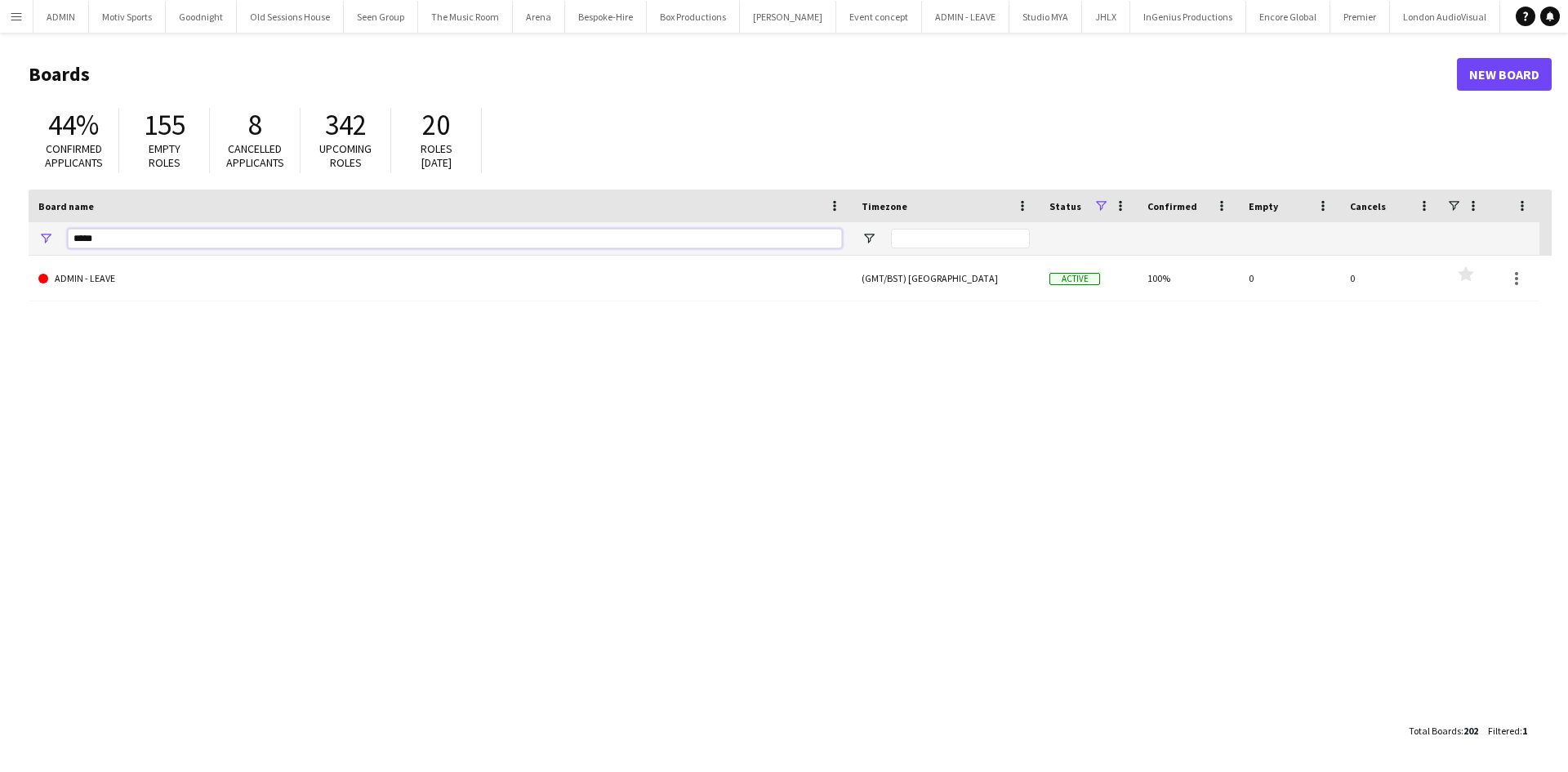
click at [194, 241] on input "*****" at bounding box center [454, 238] width 774 height 19
click at [178, 235] on input "****" at bounding box center [454, 238] width 774 height 19
click at [177, 235] on input "****" at bounding box center [454, 238] width 774 height 19
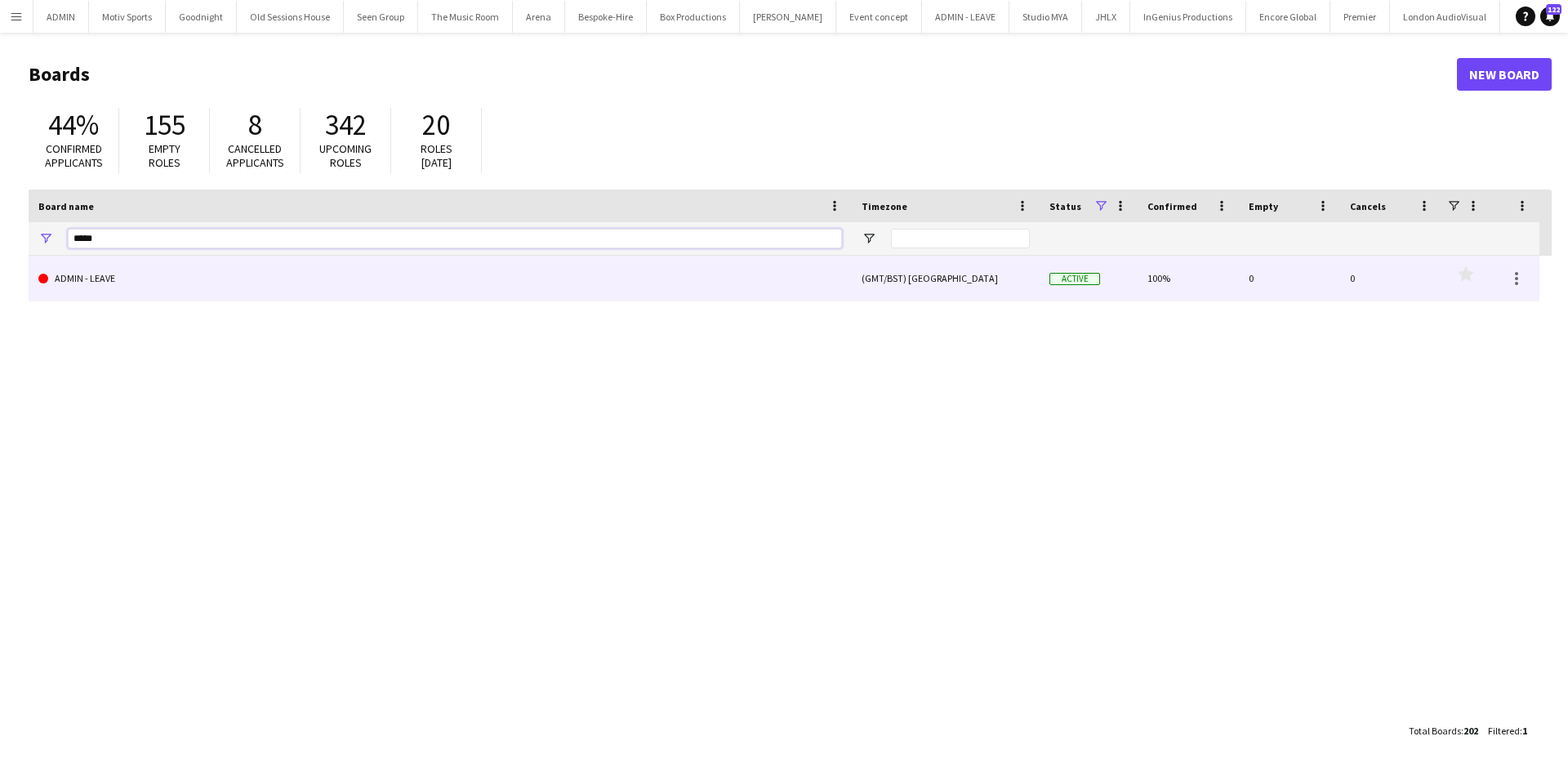
type input "*****"
click at [245, 270] on link "ADMIN - LEAVE" at bounding box center [440, 278] width 804 height 46
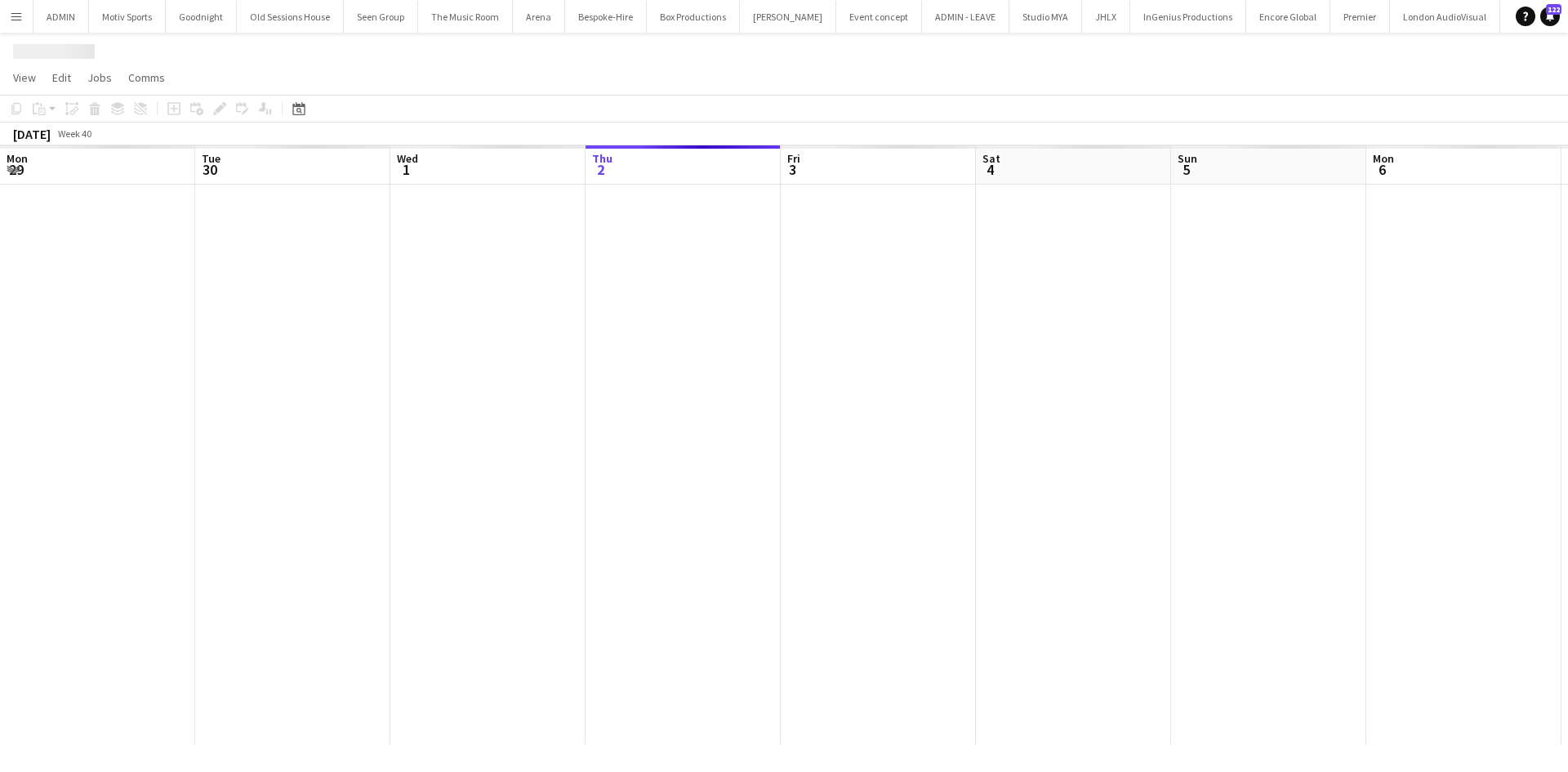
scroll to position [0, 390]
